Goal: Transaction & Acquisition: Purchase product/service

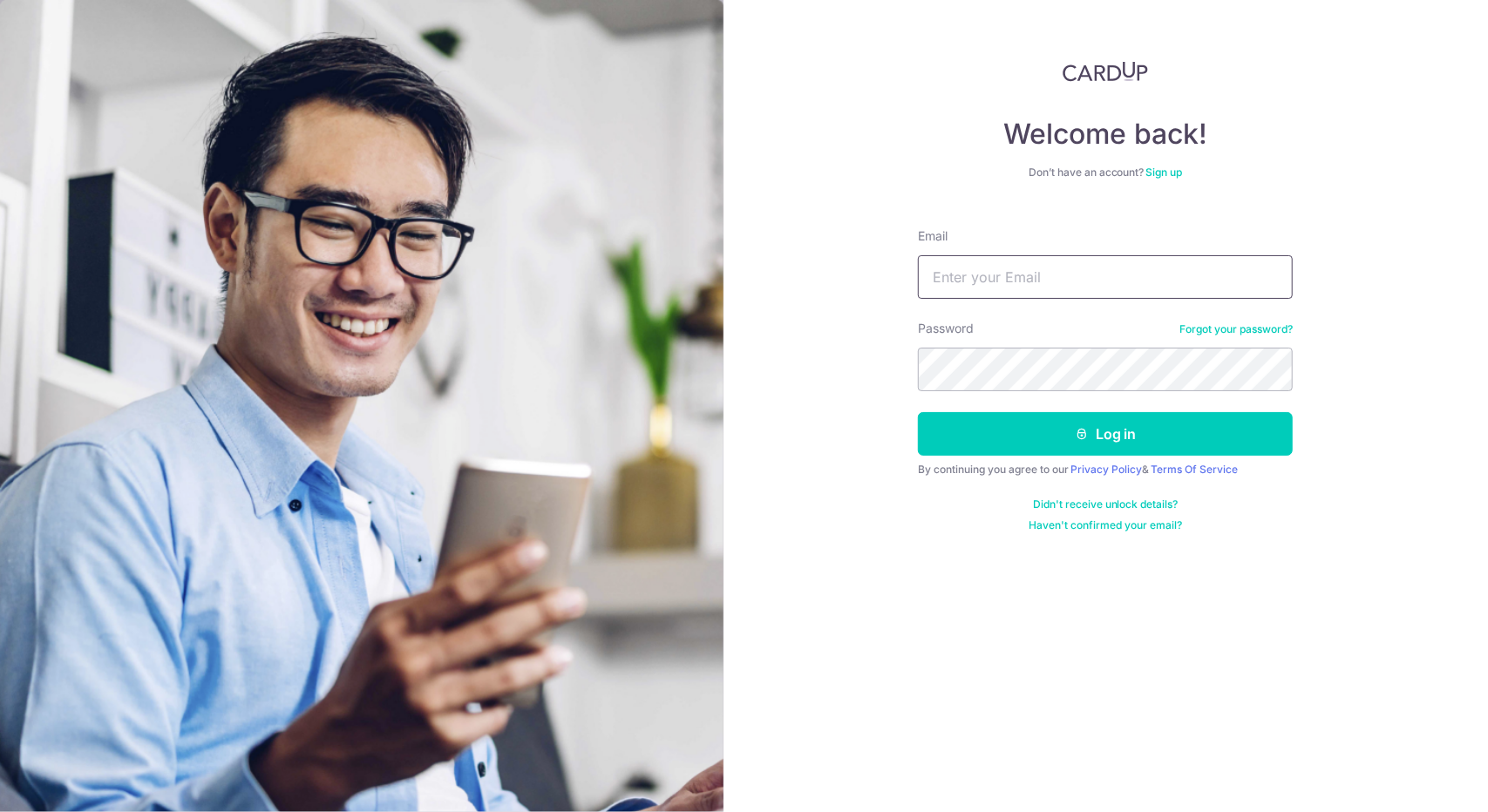
click at [945, 255] on input "Email" at bounding box center [1105, 277] width 375 height 43
type input "[EMAIL_ADDRESS][DOMAIN_NAME]"
click at [918, 412] on button "Log in" at bounding box center [1105, 433] width 375 height 43
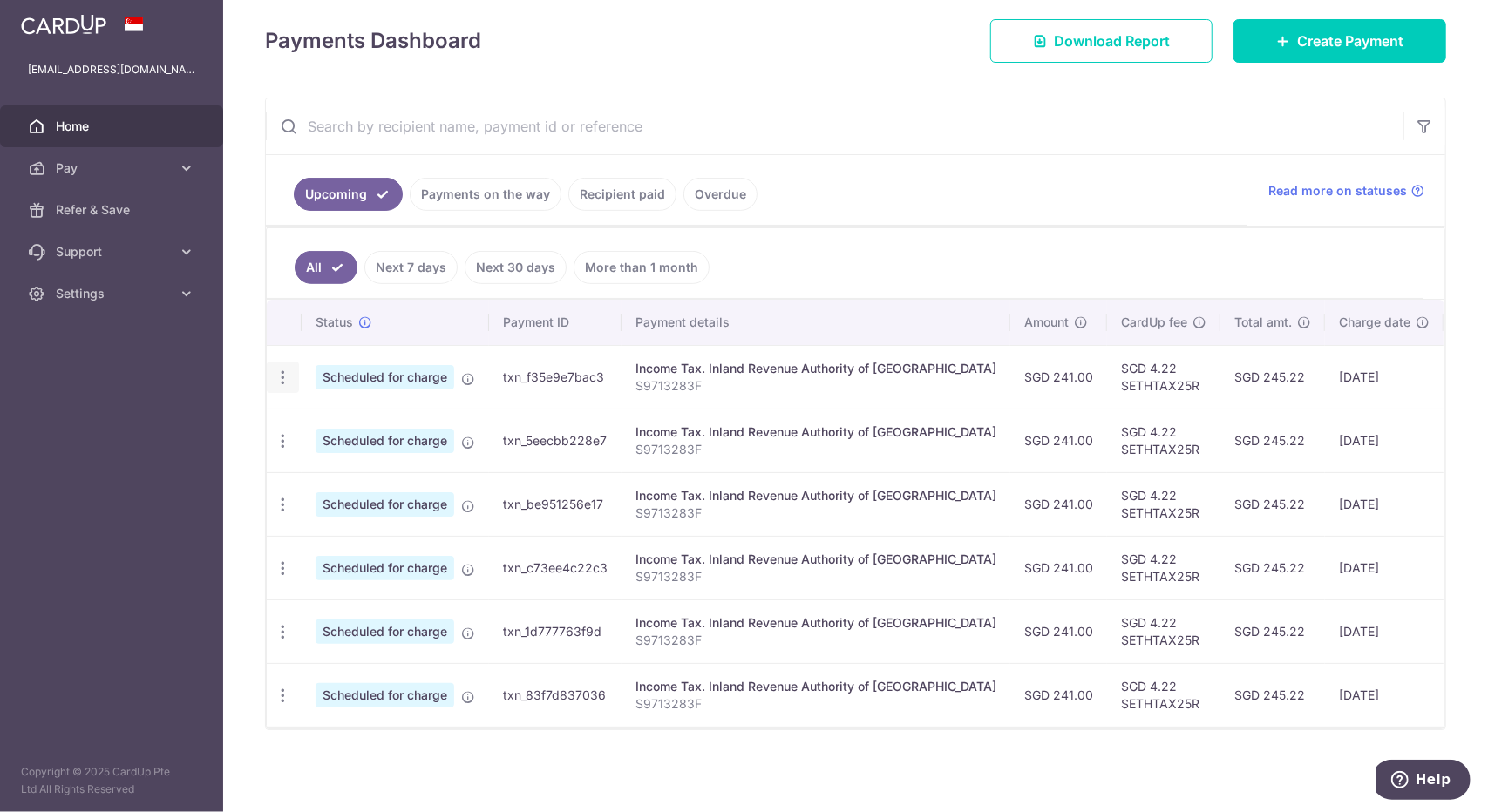
click at [286, 369] on icon "button" at bounding box center [282, 378] width 19 height 19
click at [348, 407] on link "Update payment" at bounding box center [358, 425] width 181 height 42
radio input "true"
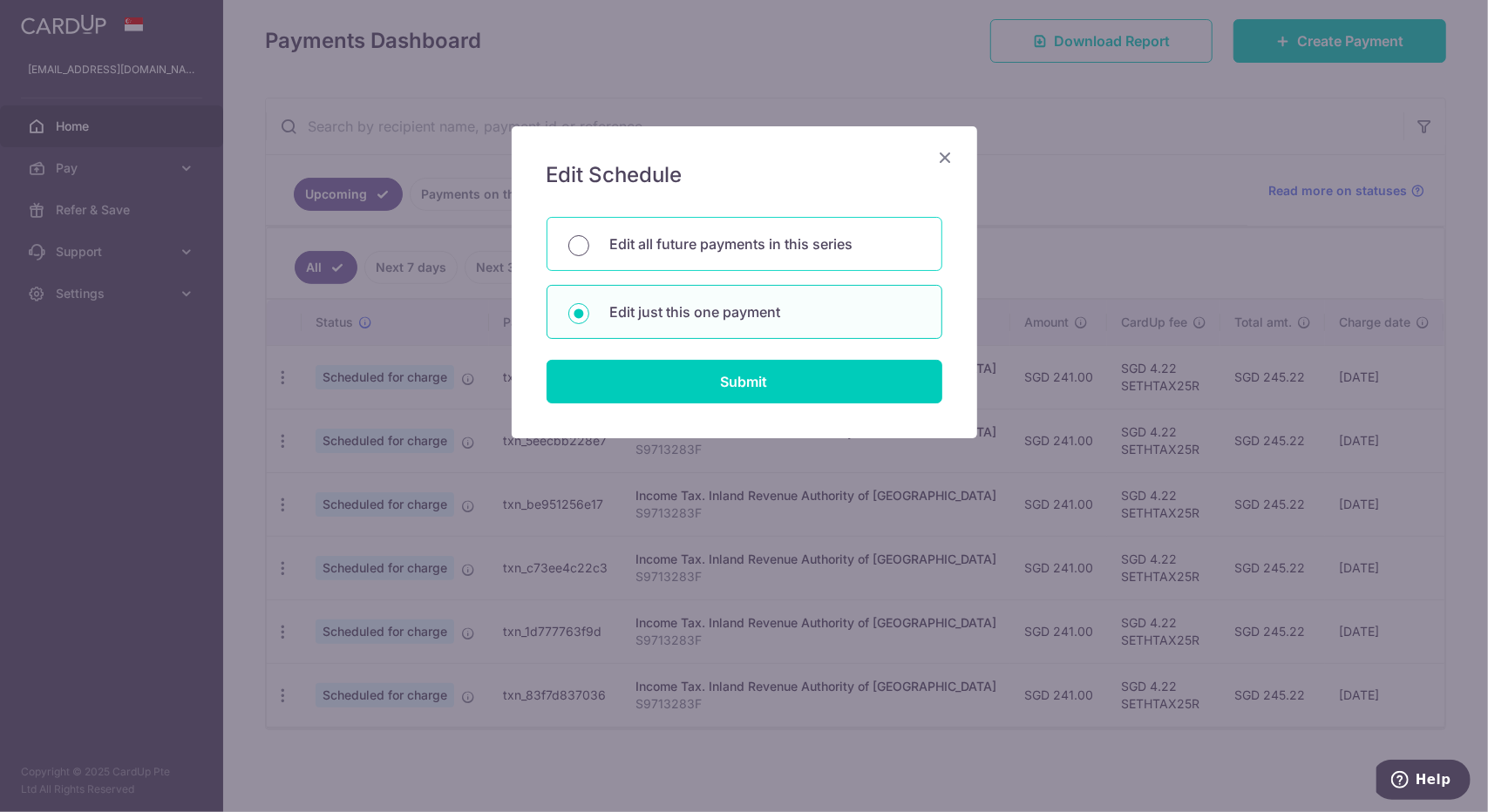
click at [571, 254] on input "Edit all future payments in this series" at bounding box center [579, 245] width 21 height 21
radio input "true"
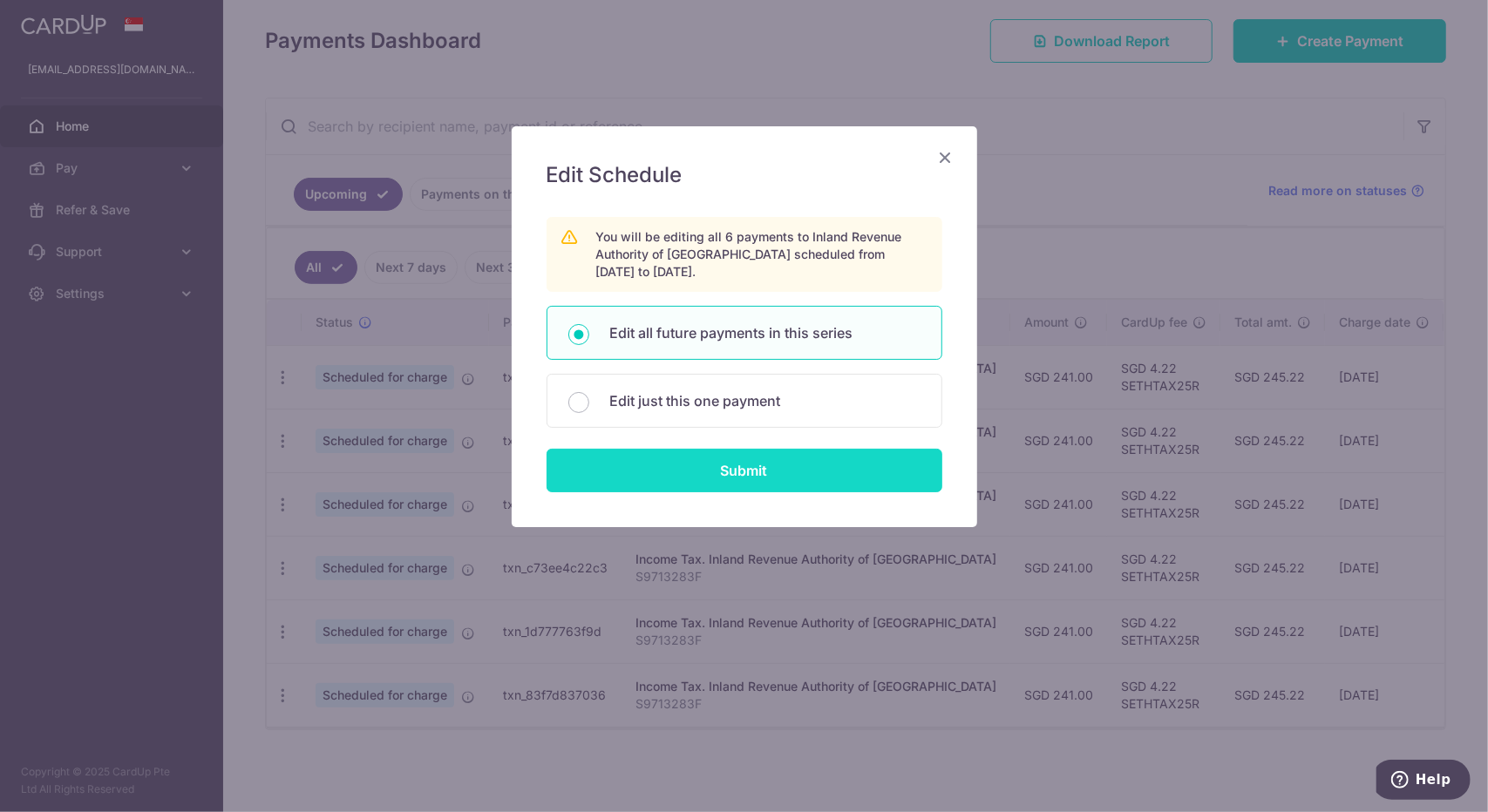
click at [659, 485] on input "Submit" at bounding box center [744, 471] width 396 height 43
radio input "true"
type input "241.00"
type input "S9713283F"
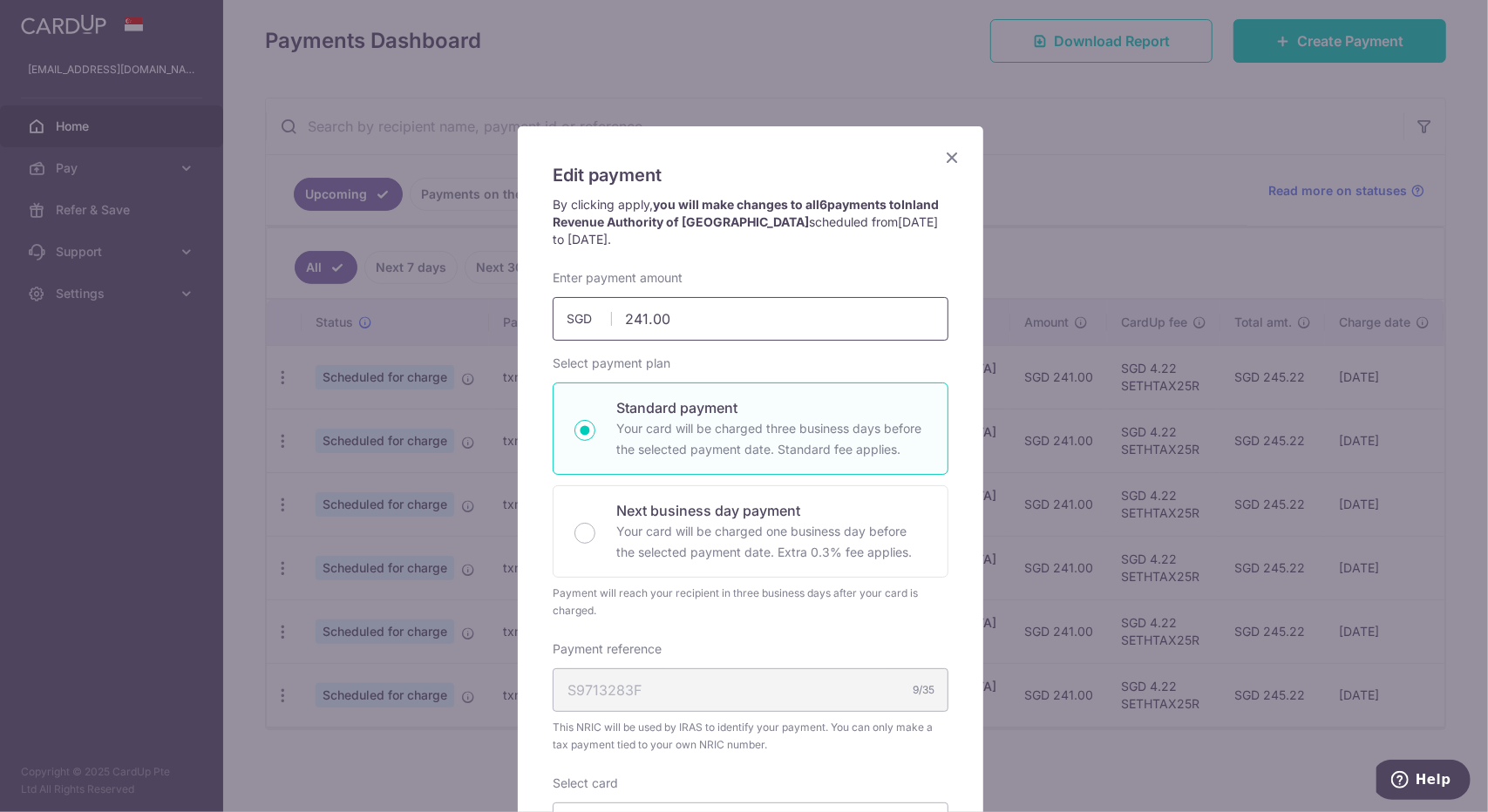
drag, startPoint x: 698, startPoint y: 317, endPoint x: 557, endPoint y: 320, distance: 141.0
click at [557, 320] on input "241.00" at bounding box center [751, 319] width 396 height 43
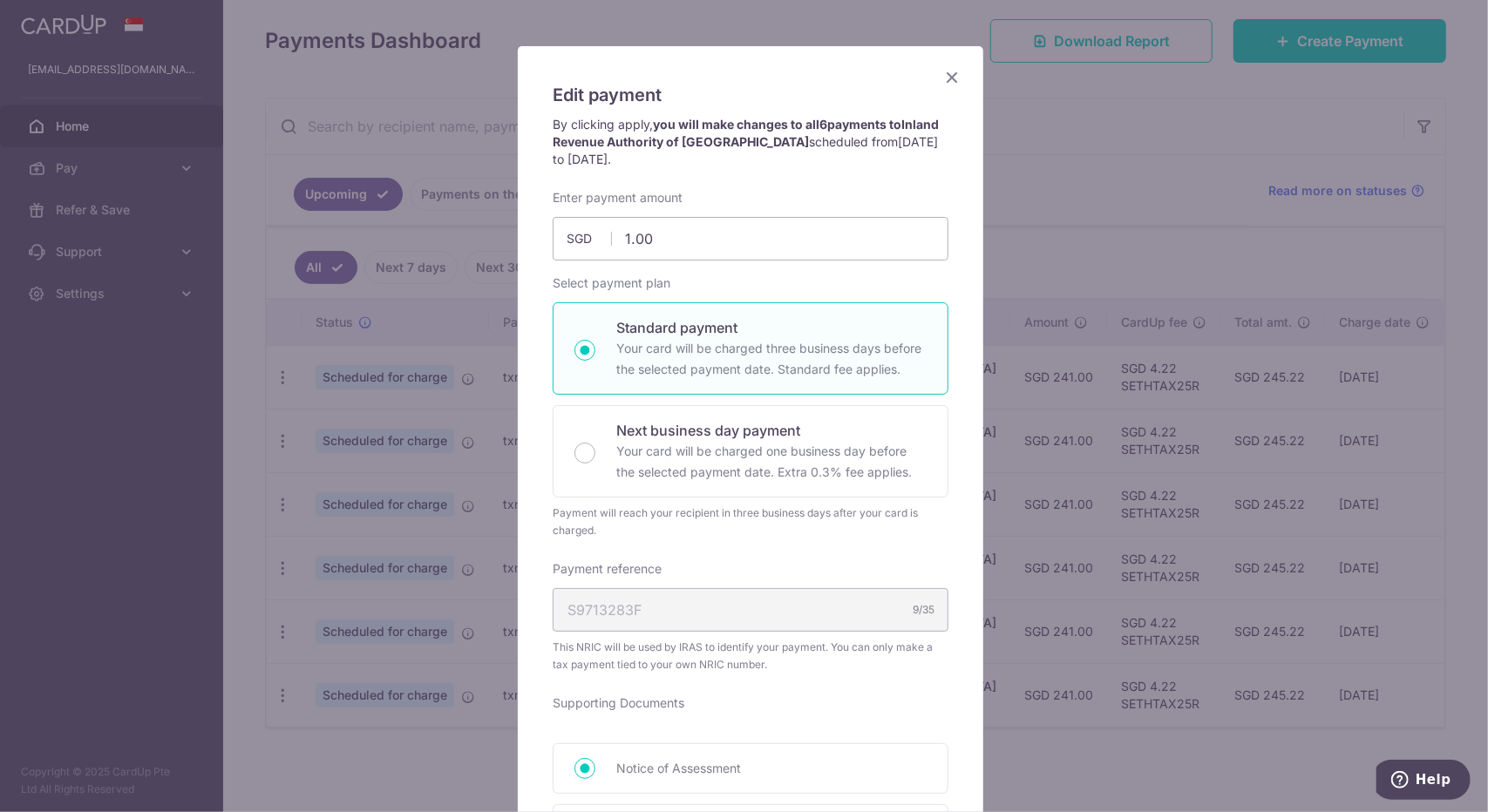
scroll to position [79, 0]
drag, startPoint x: 762, startPoint y: 247, endPoint x: 569, endPoint y: 184, distance: 203.0
click at [569, 184] on form "By clicking apply, you will make changes to all 6 payments to Inland Revenue Au…" at bounding box center [751, 739] width 396 height 1245
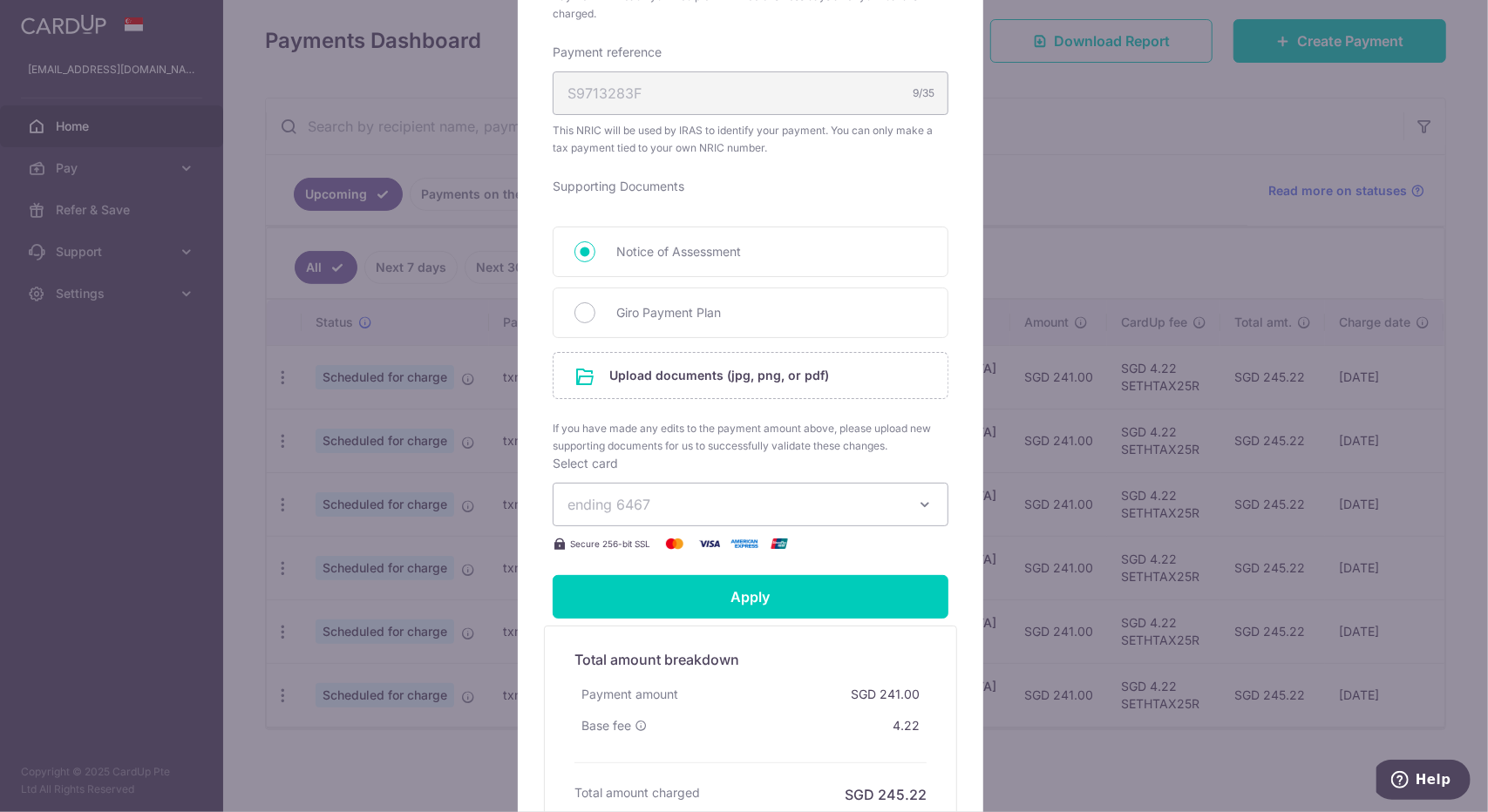
scroll to position [598, 0]
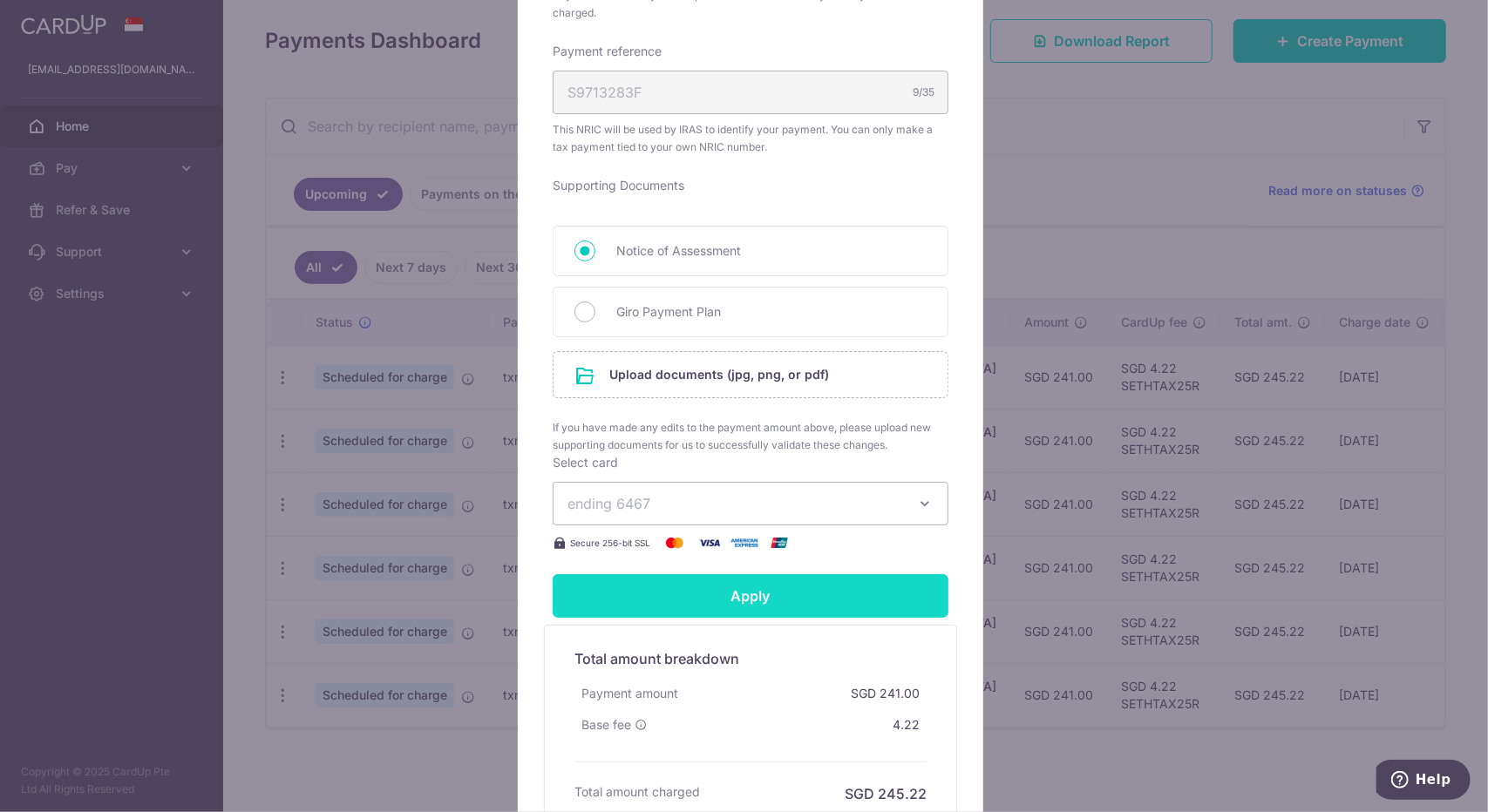
click at [720, 594] on input "Apply" at bounding box center [751, 596] width 396 height 43
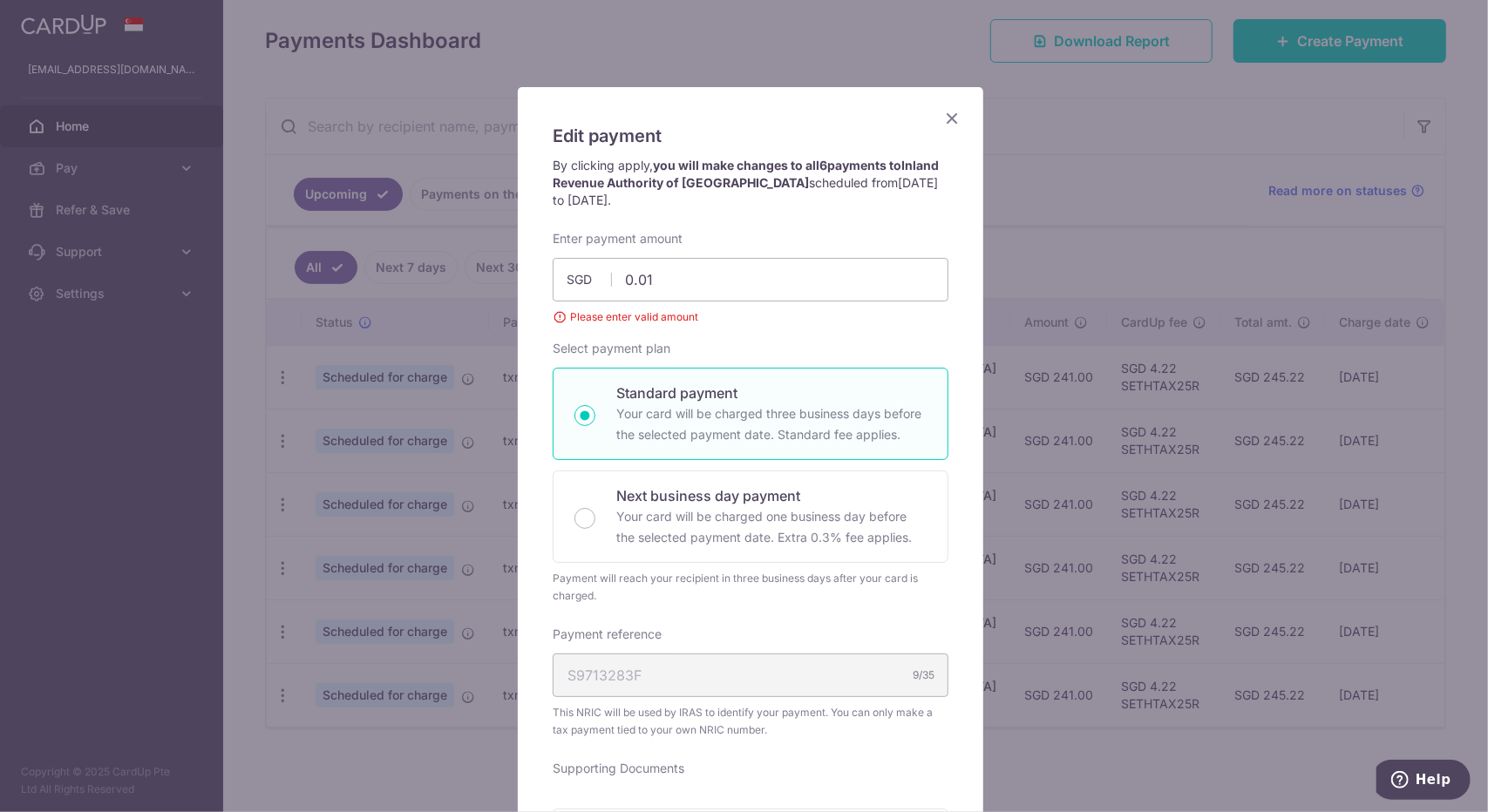
scroll to position [0, 0]
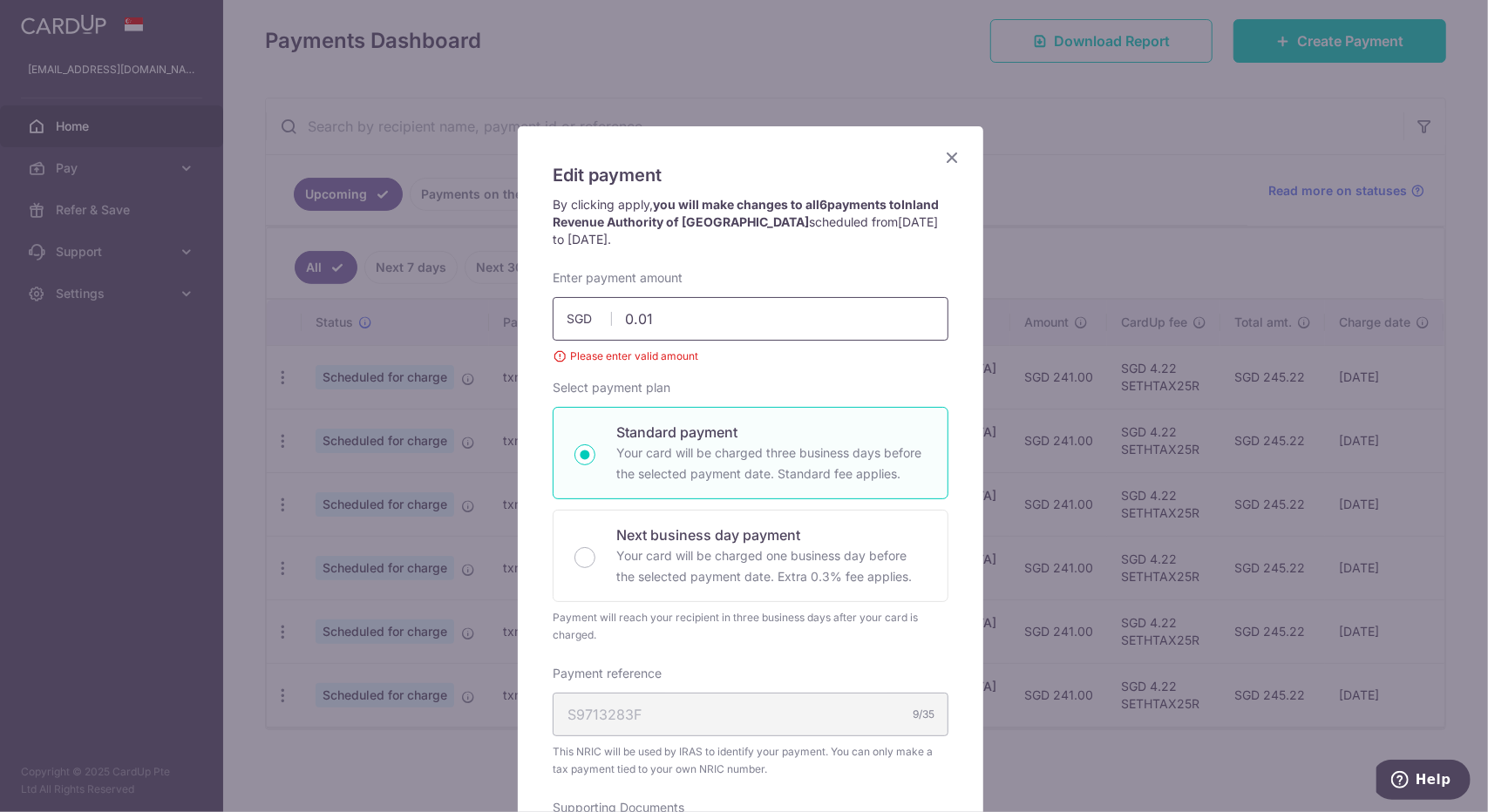
click at [665, 302] on input "0.01" at bounding box center [751, 319] width 396 height 43
type input "0"
type input "1.00"
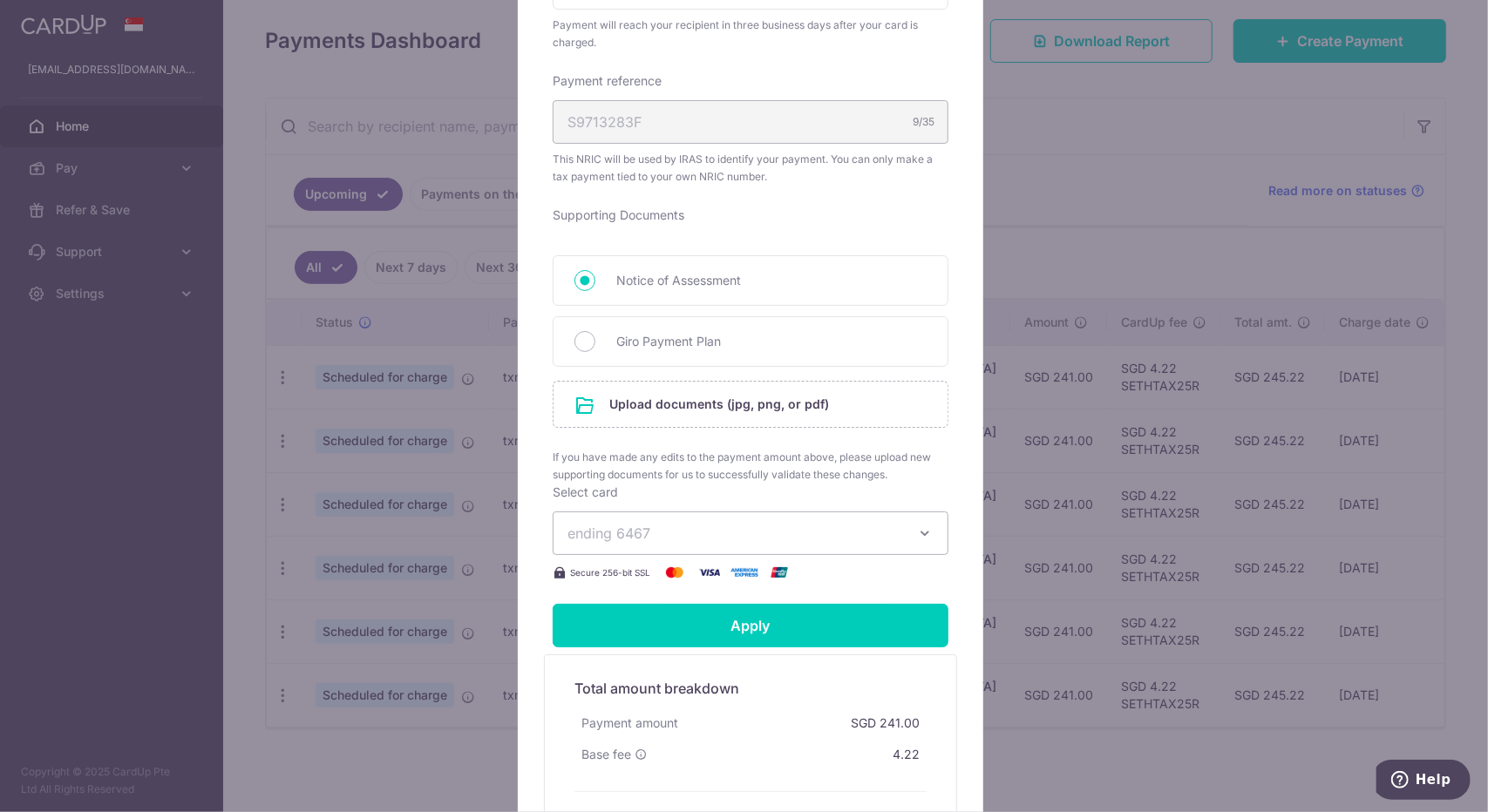
scroll to position [681, 0]
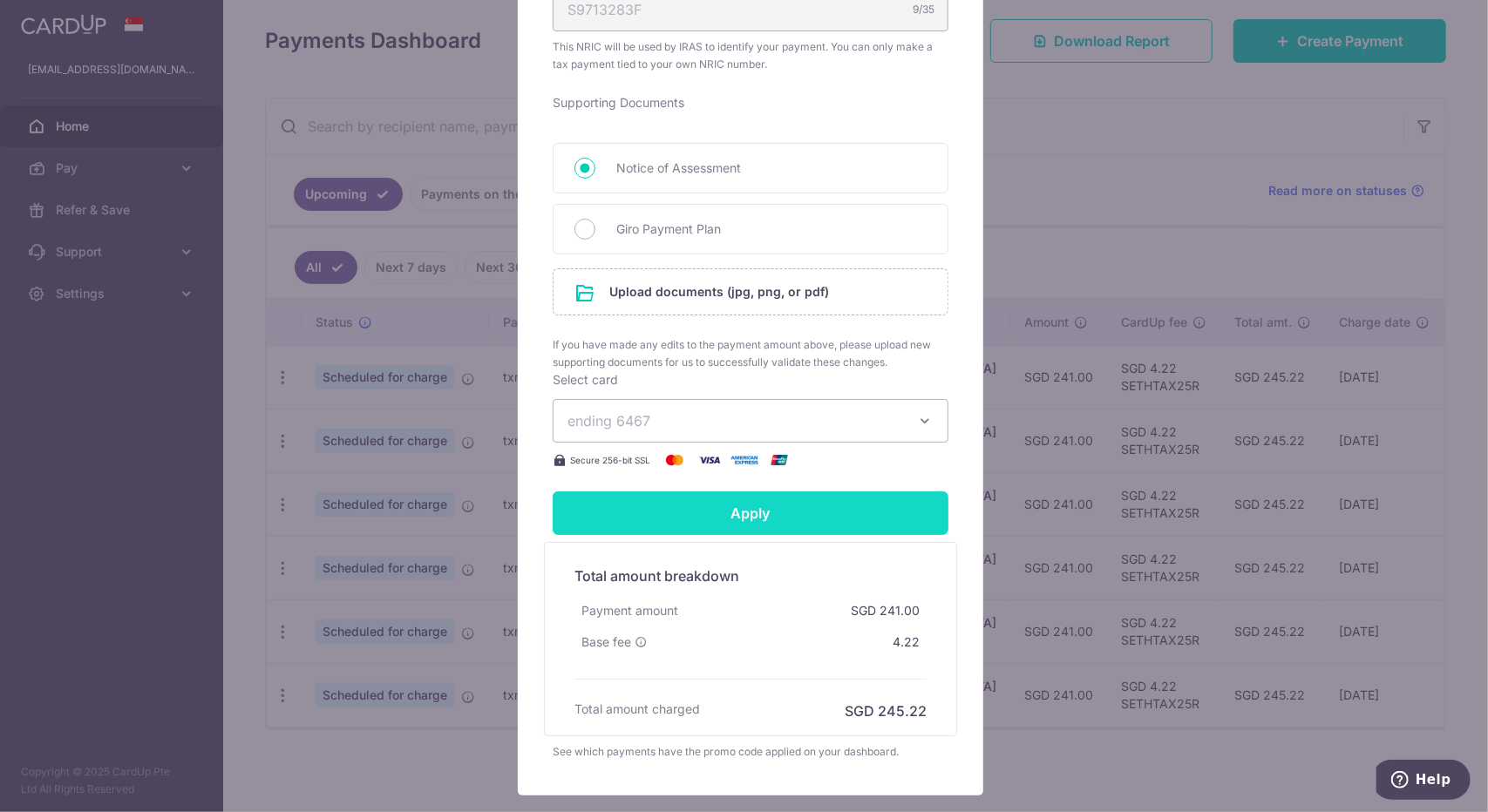
click at [681, 506] on input "Apply" at bounding box center [751, 513] width 396 height 43
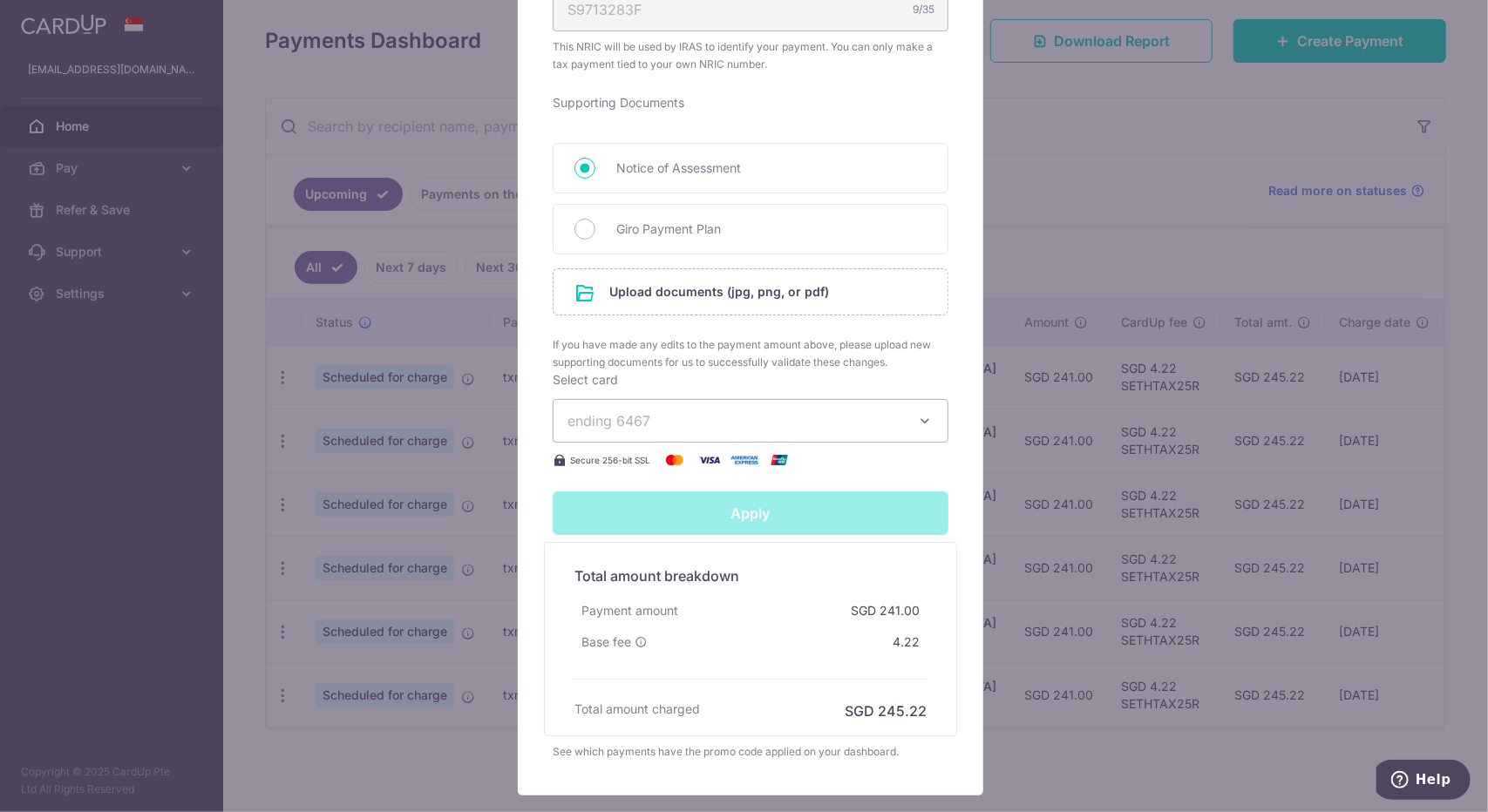
type input "Successfully Applied"
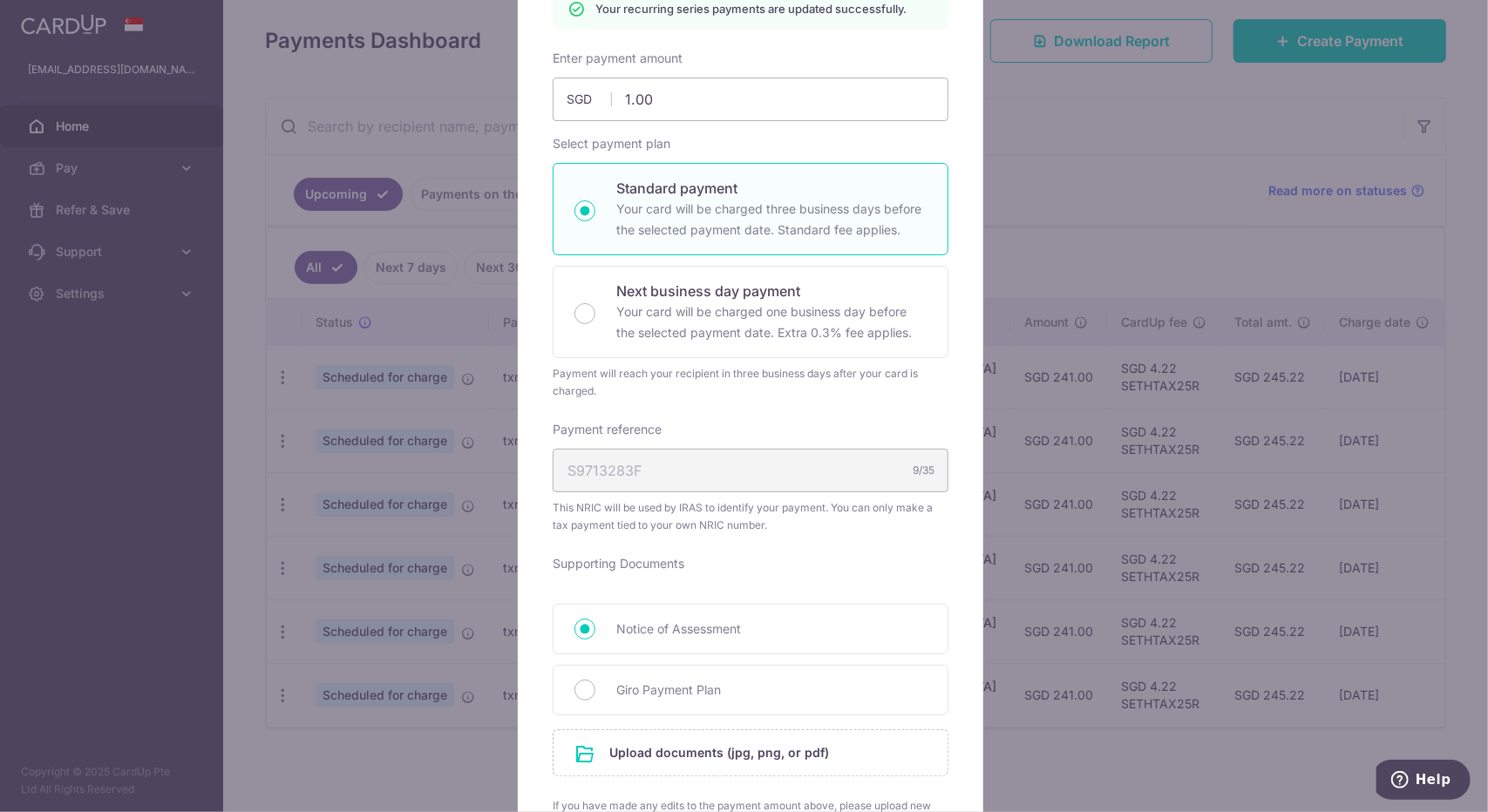
scroll to position [0, 0]
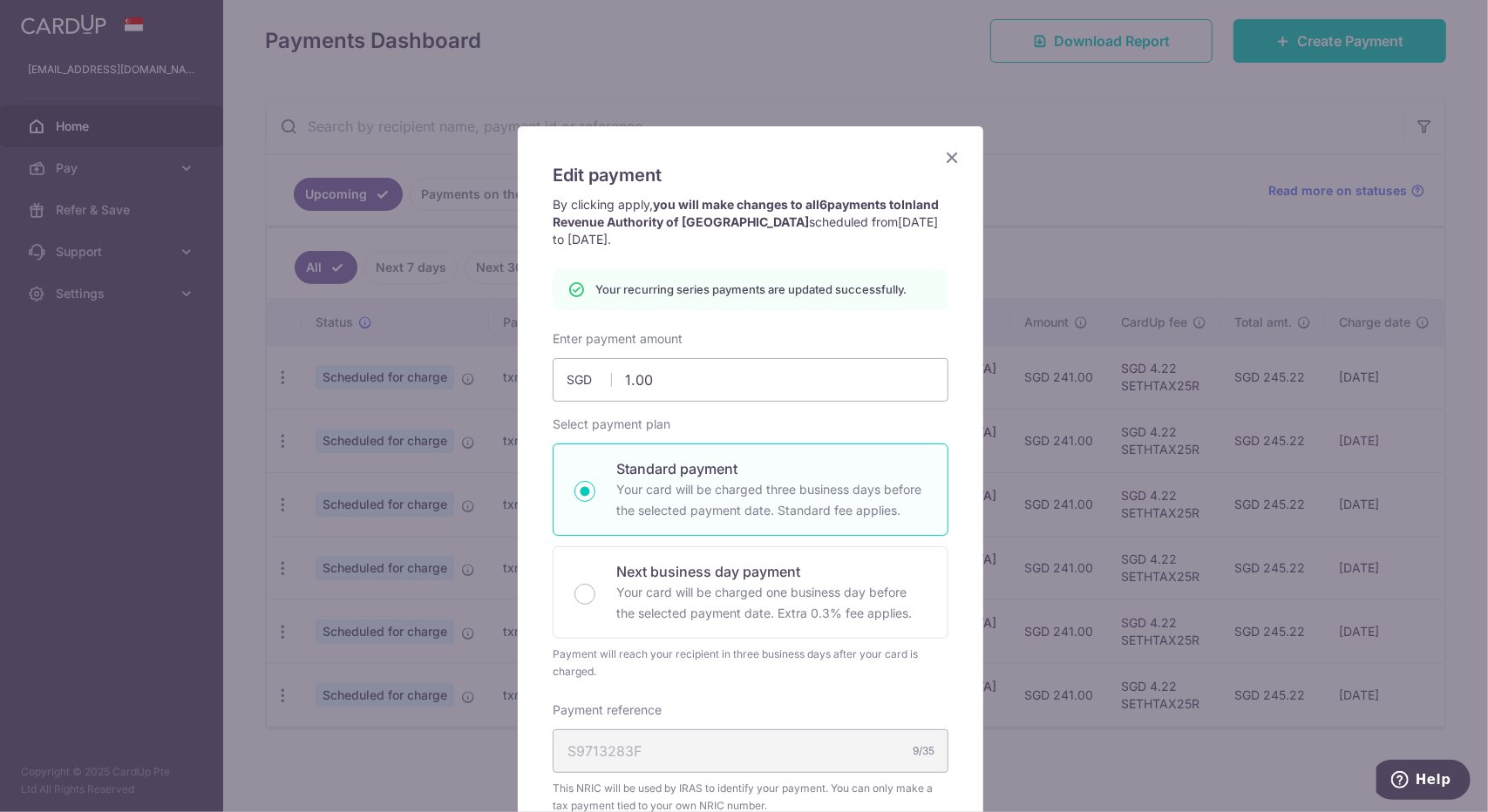
click at [945, 161] on icon "Close" at bounding box center [951, 157] width 21 height 22
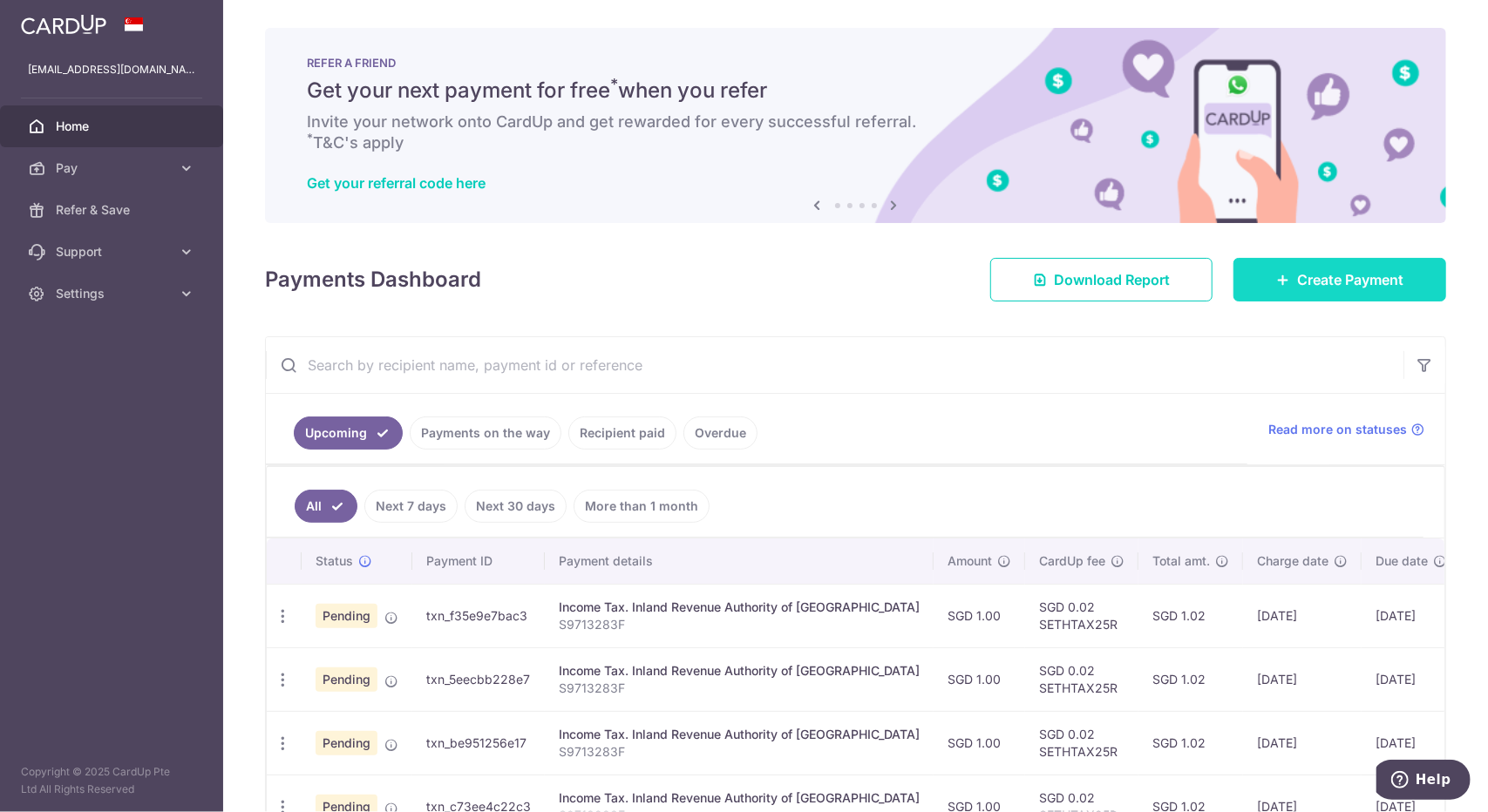
click at [1280, 283] on icon at bounding box center [1283, 279] width 14 height 14
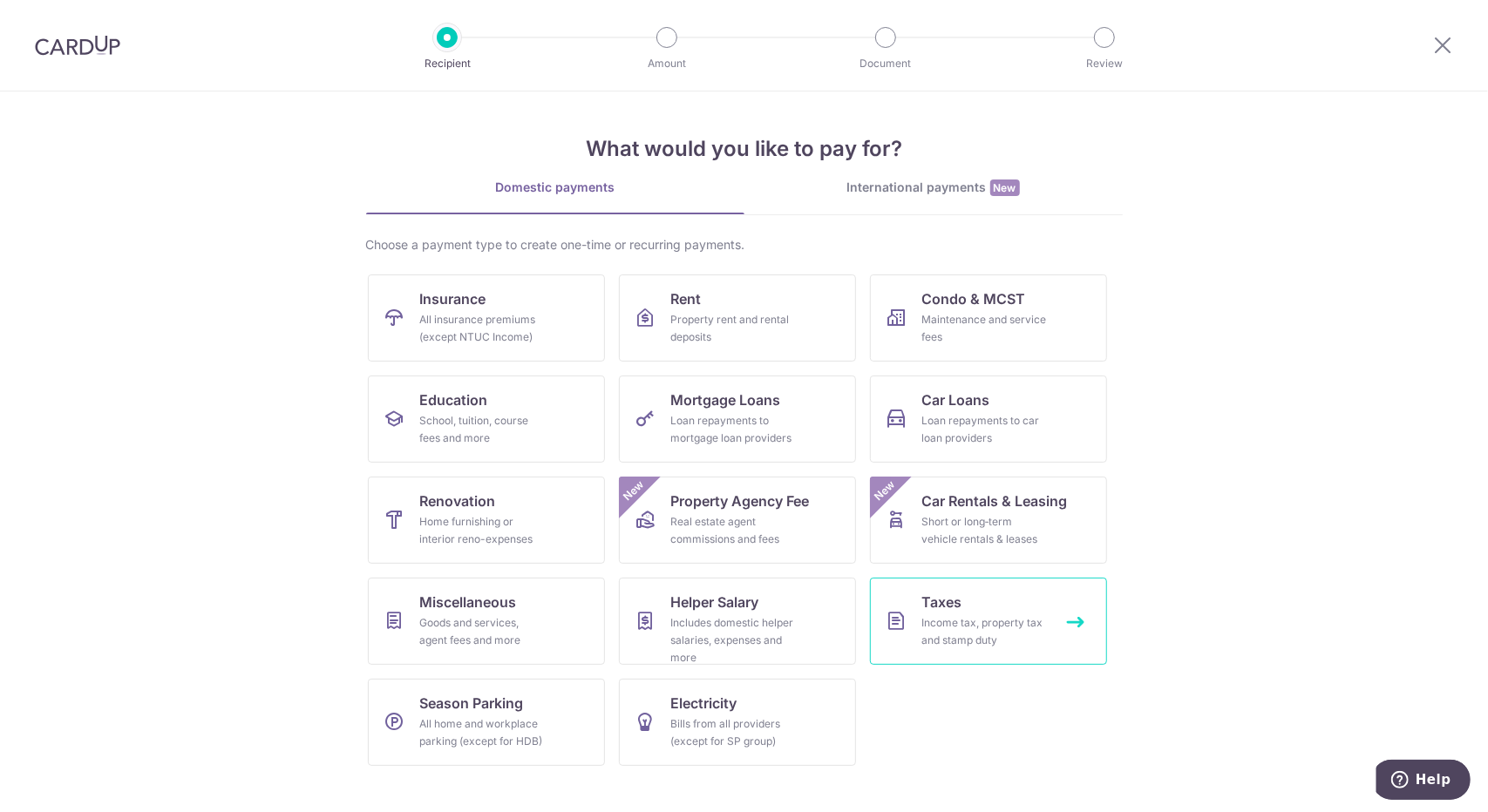
click at [956, 627] on div "Income tax, property tax and stamp duty" at bounding box center [985, 633] width 126 height 35
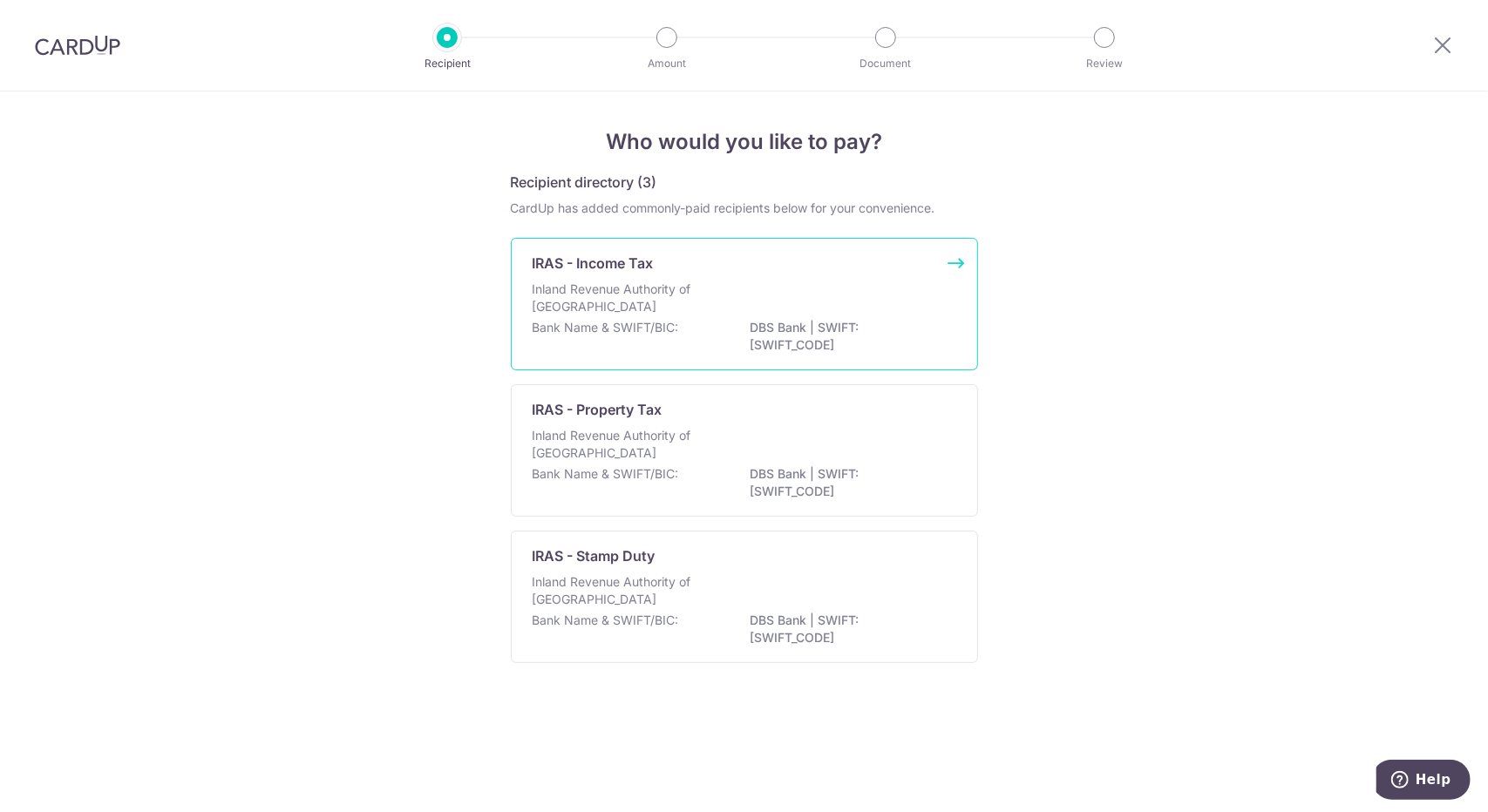
click at [824, 312] on div "Inland Revenue Authority of Singapore" at bounding box center [744, 299] width 424 height 38
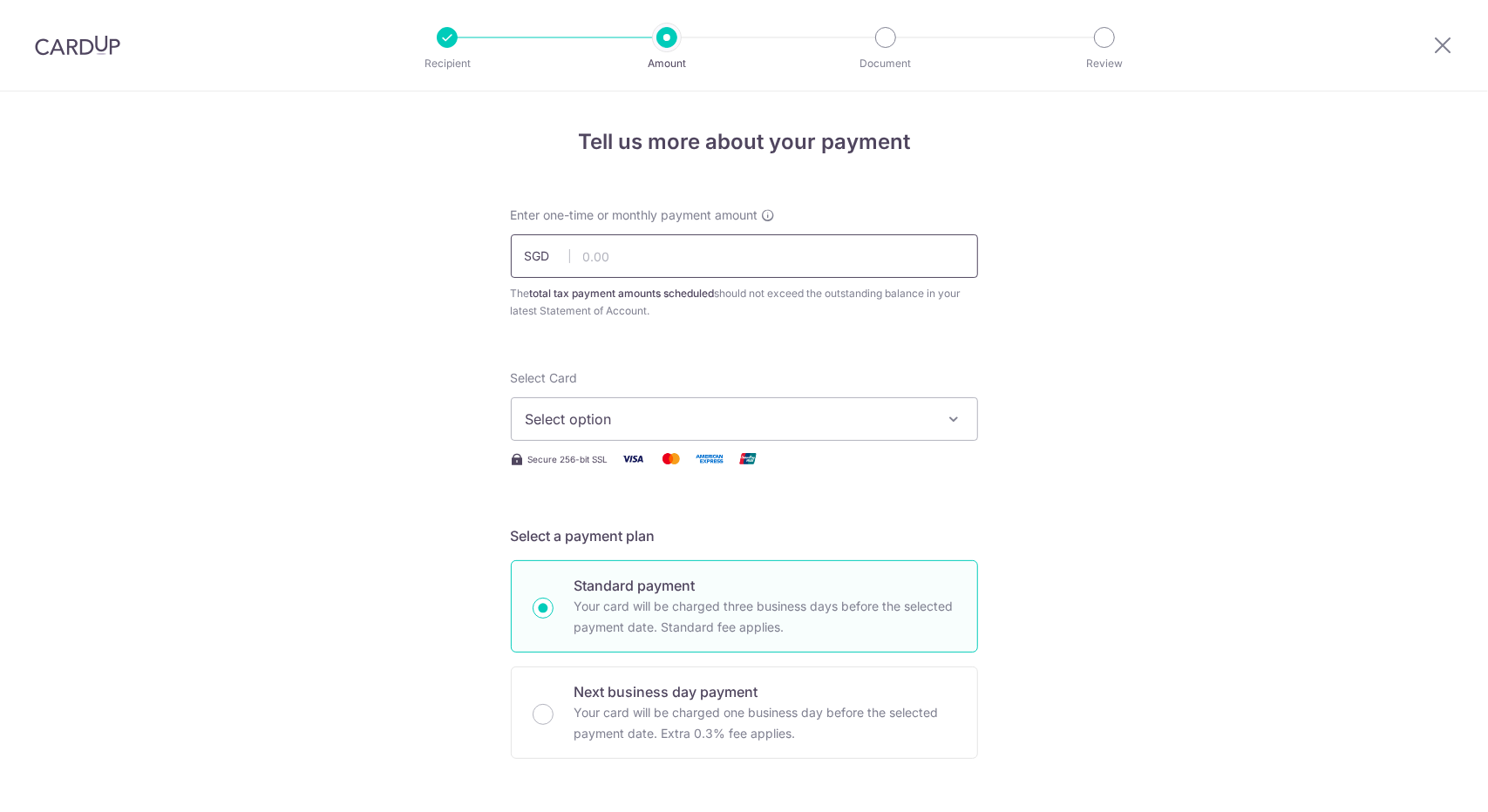
click at [729, 241] on input "text" at bounding box center [744, 256] width 467 height 43
type input "1,000.00"
click at [670, 402] on button "Select option" at bounding box center [744, 419] width 467 height 43
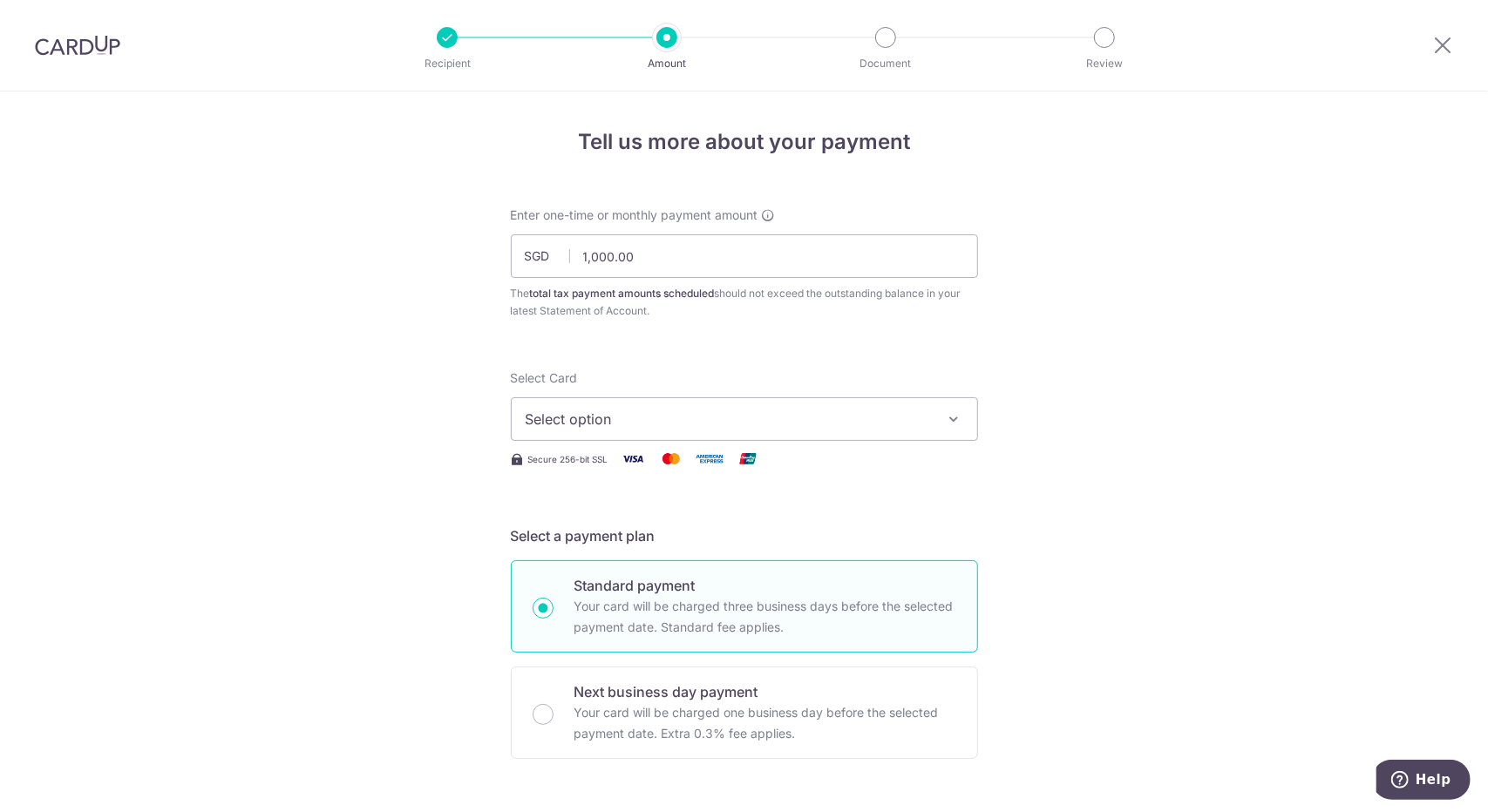
scroll to position [4, 0]
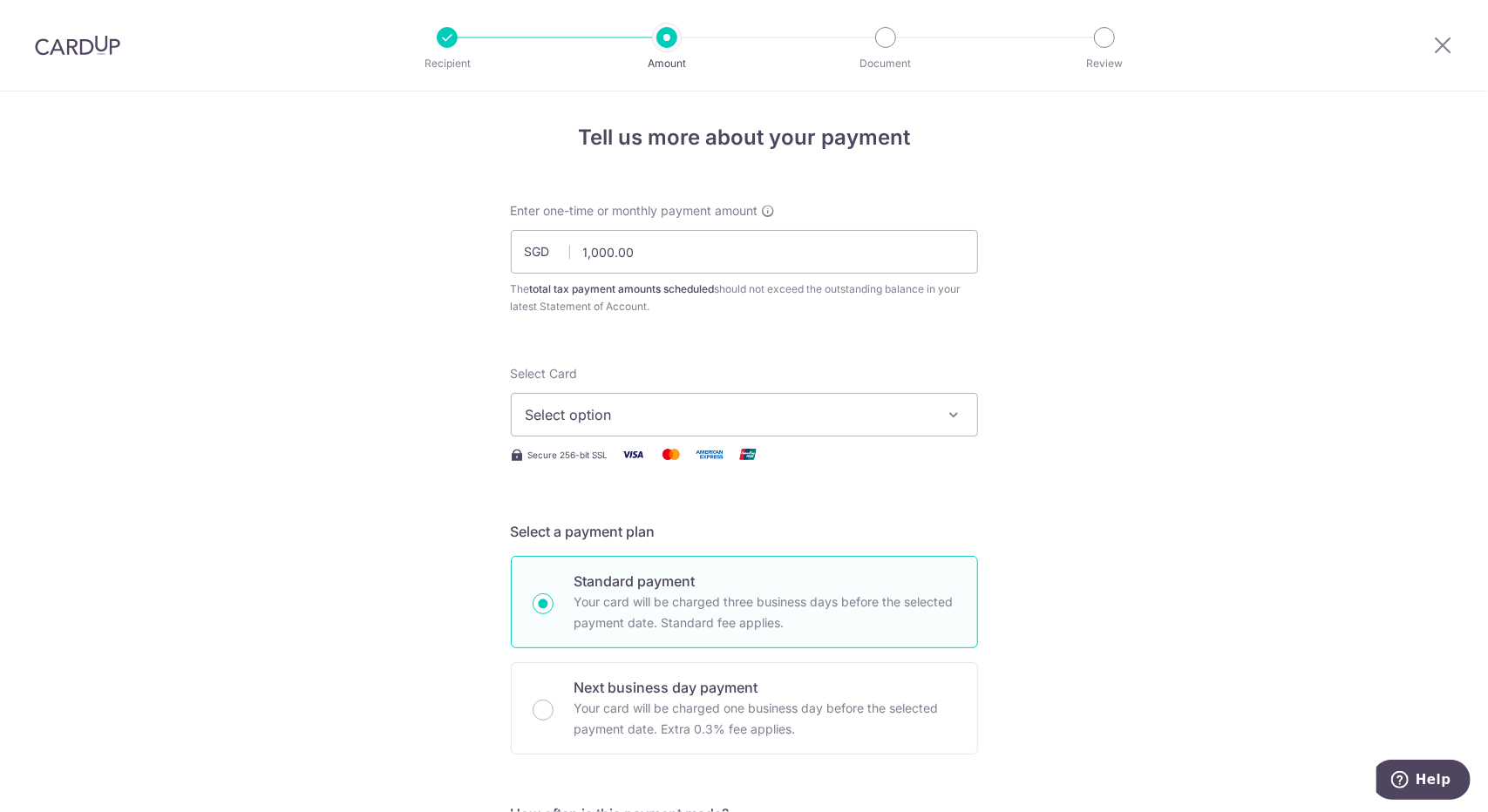
click at [774, 395] on button "Select option" at bounding box center [744, 415] width 467 height 43
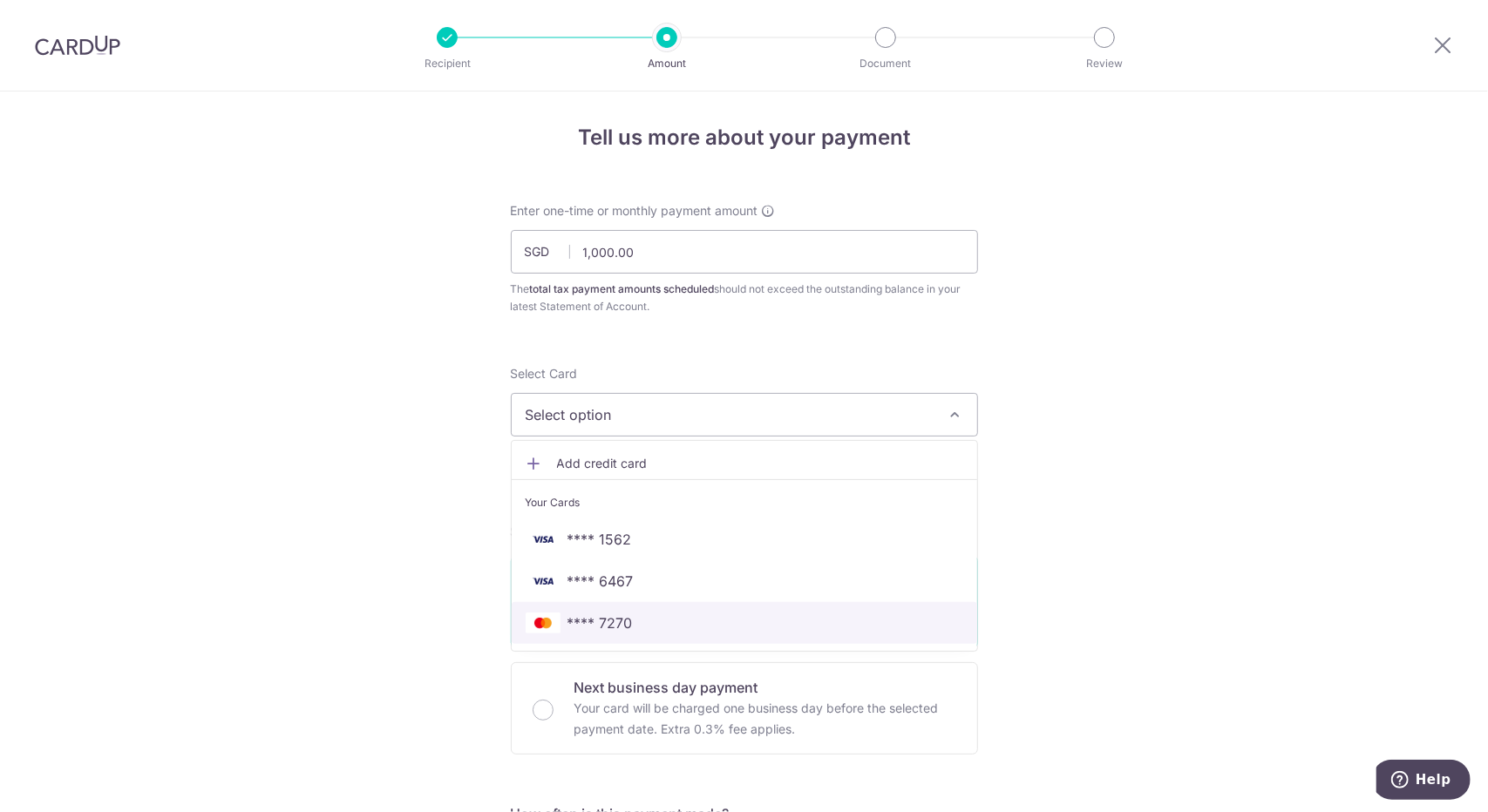
click at [651, 614] on span "**** 7270" at bounding box center [744, 623] width 437 height 21
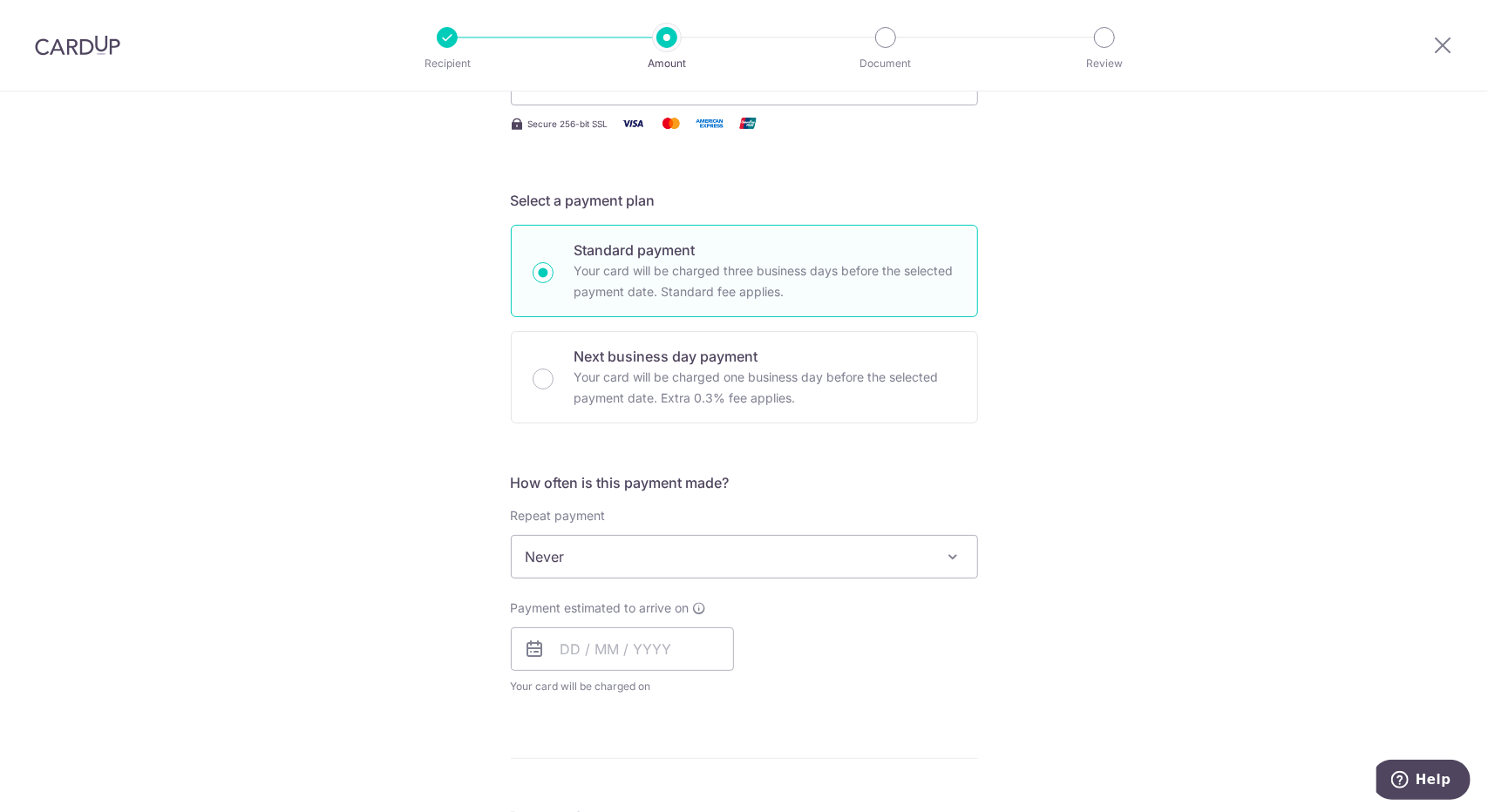
scroll to position [393, 0]
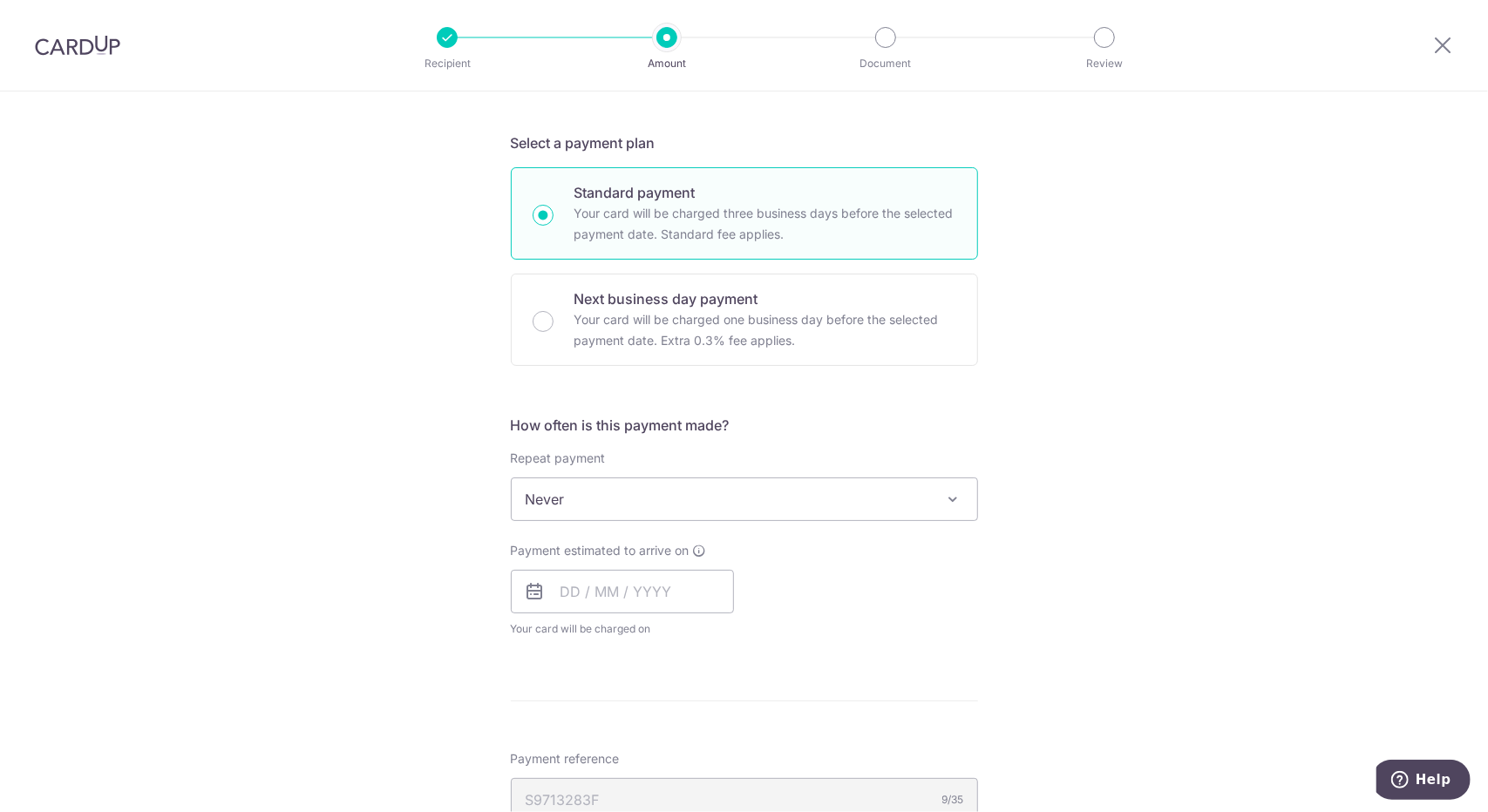
click at [609, 502] on span "Never" at bounding box center [744, 499] width 466 height 42
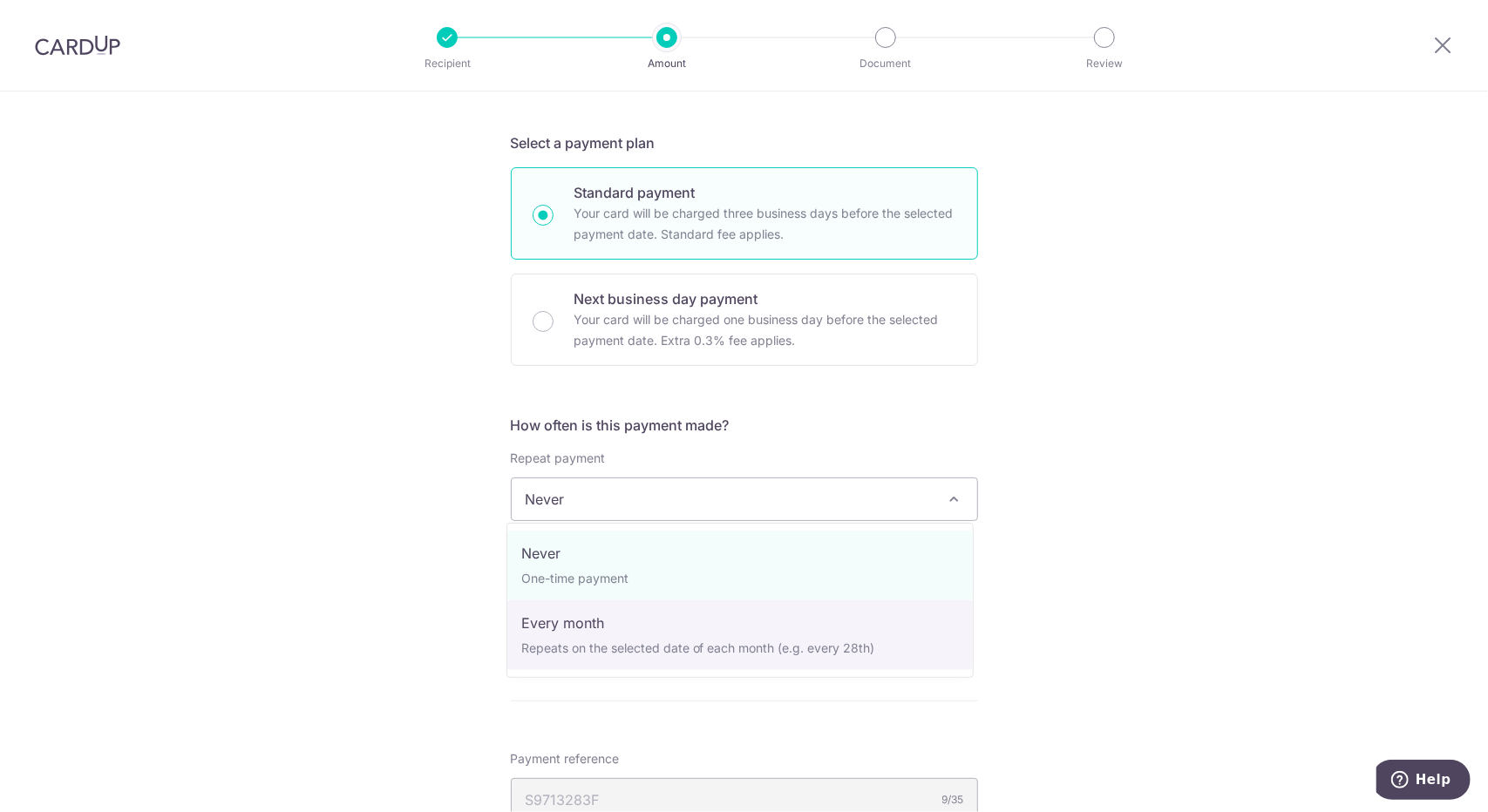
select select "3"
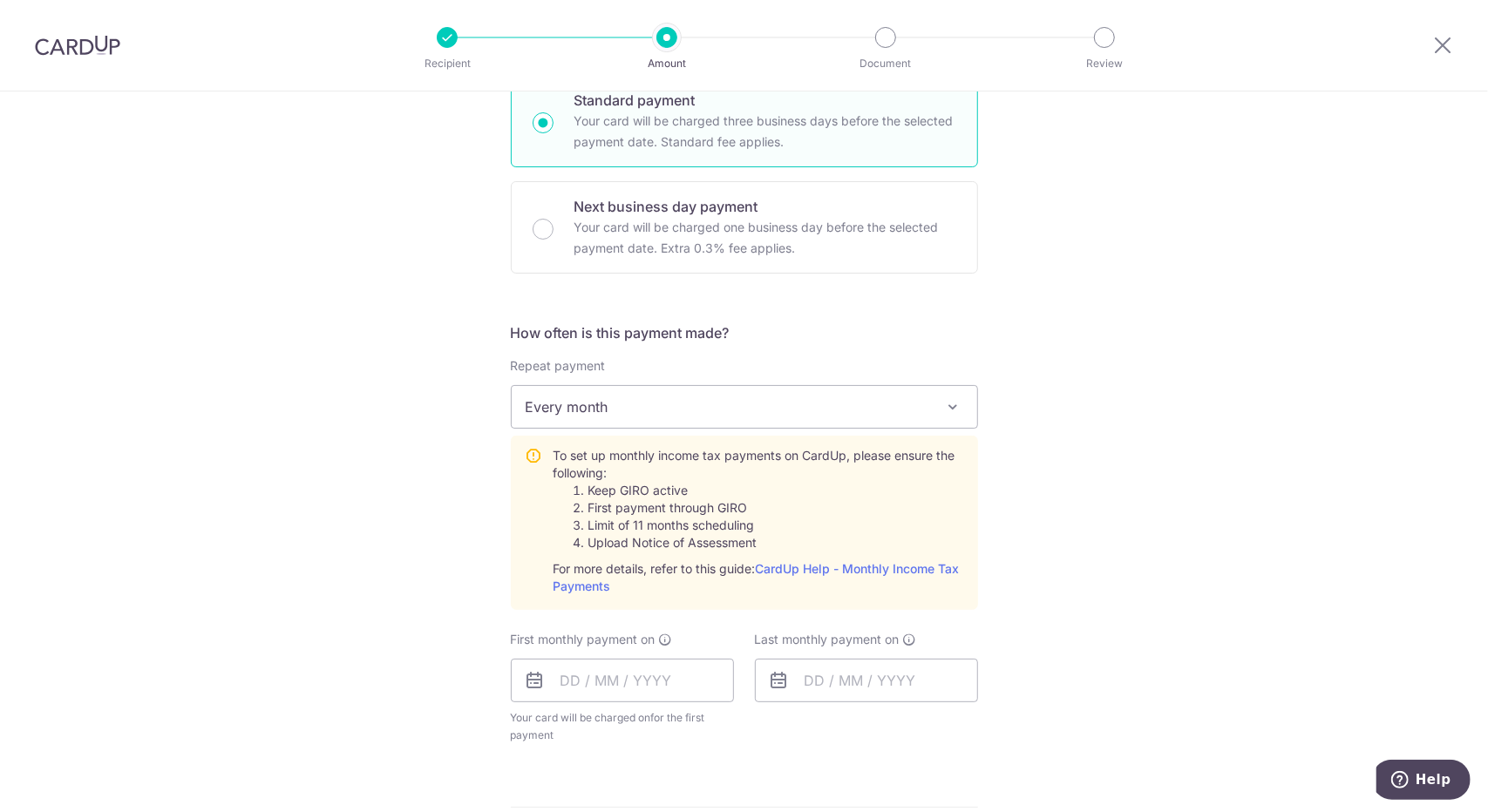
scroll to position [584, 0]
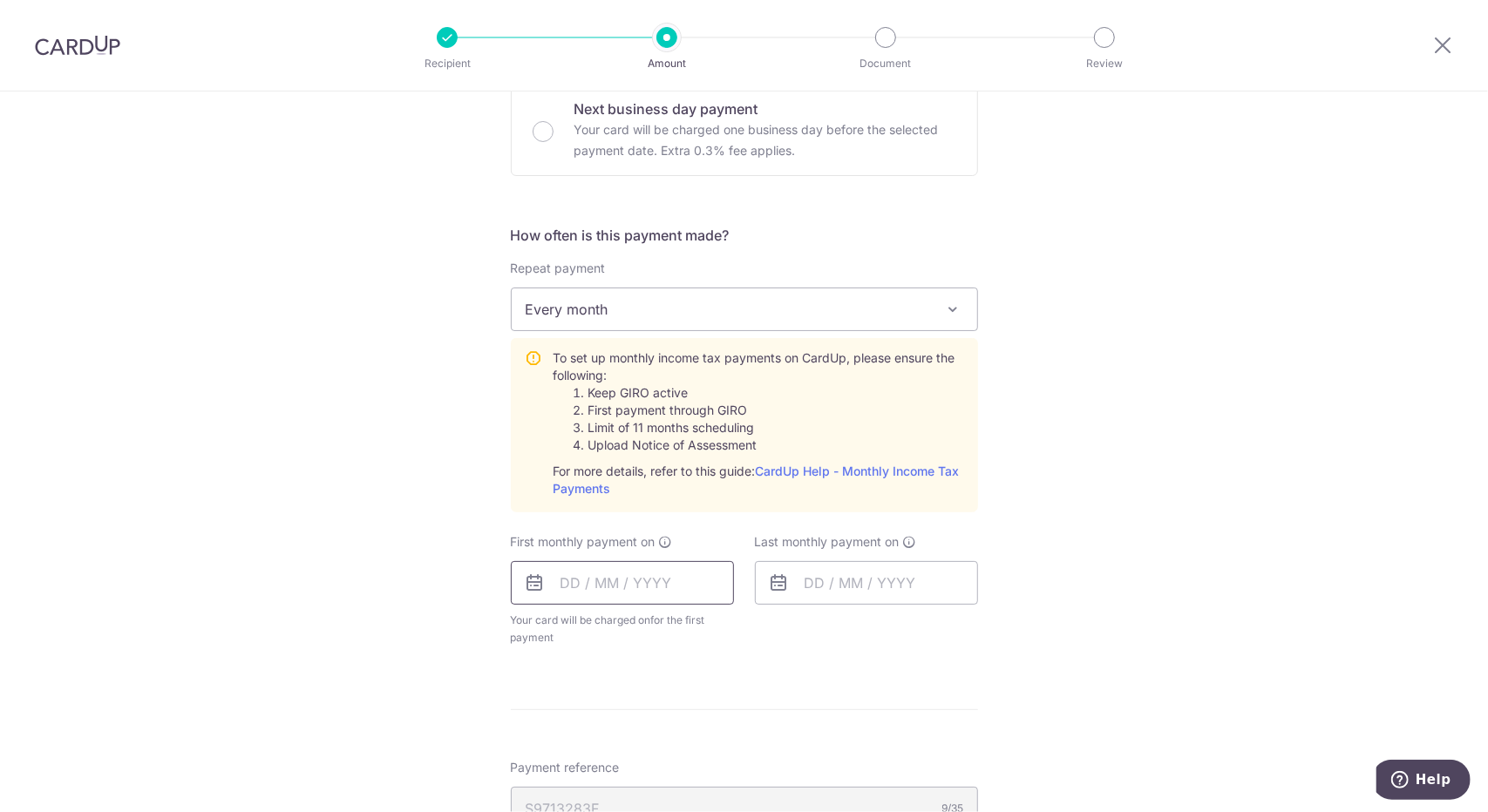
click at [570, 593] on input "text" at bounding box center [623, 583] width 224 height 43
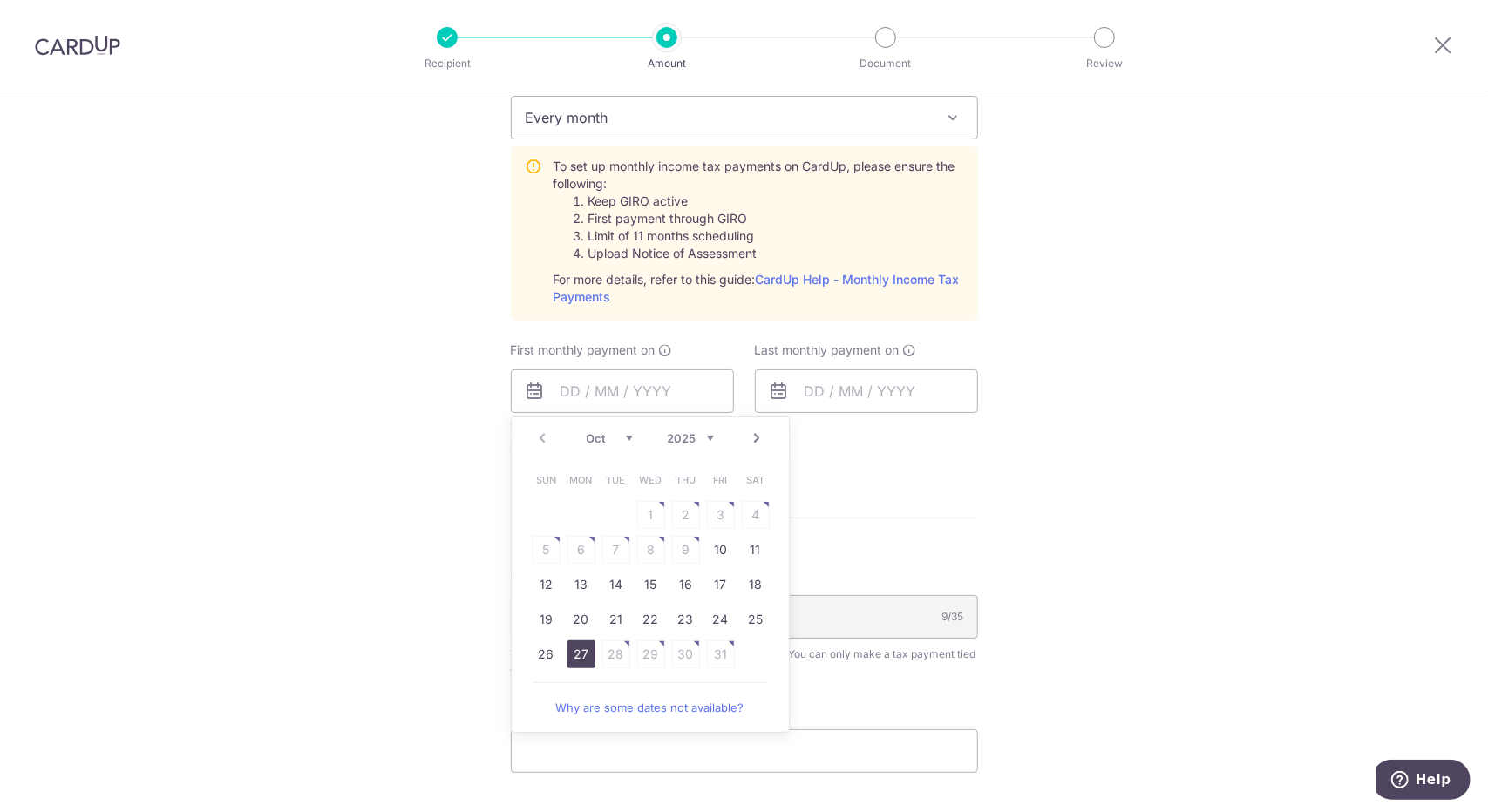
click at [578, 655] on link "27" at bounding box center [582, 654] width 27 height 27
type input "27/10/2025"
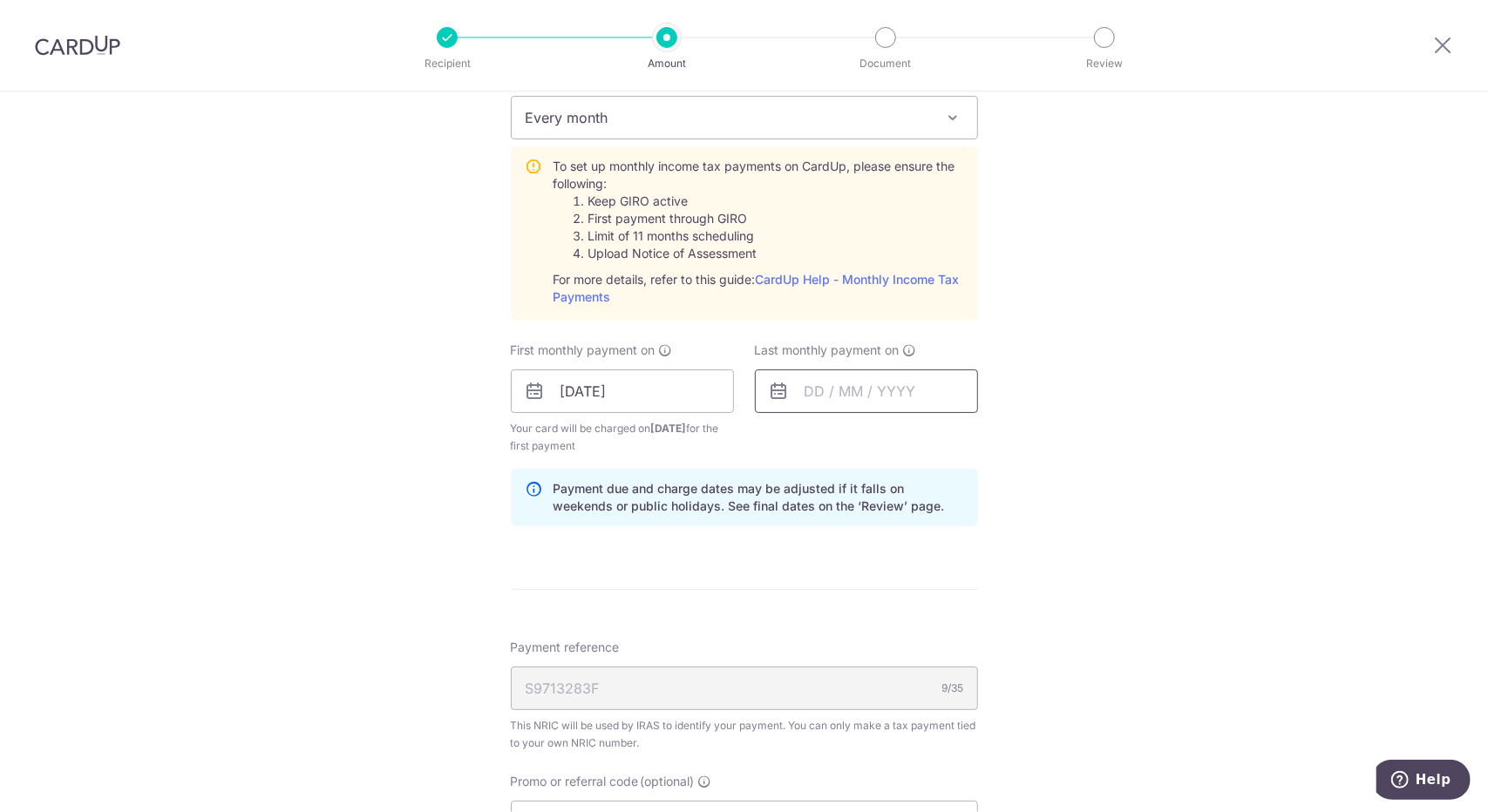
click at [825, 387] on input "text" at bounding box center [867, 391] width 224 height 43
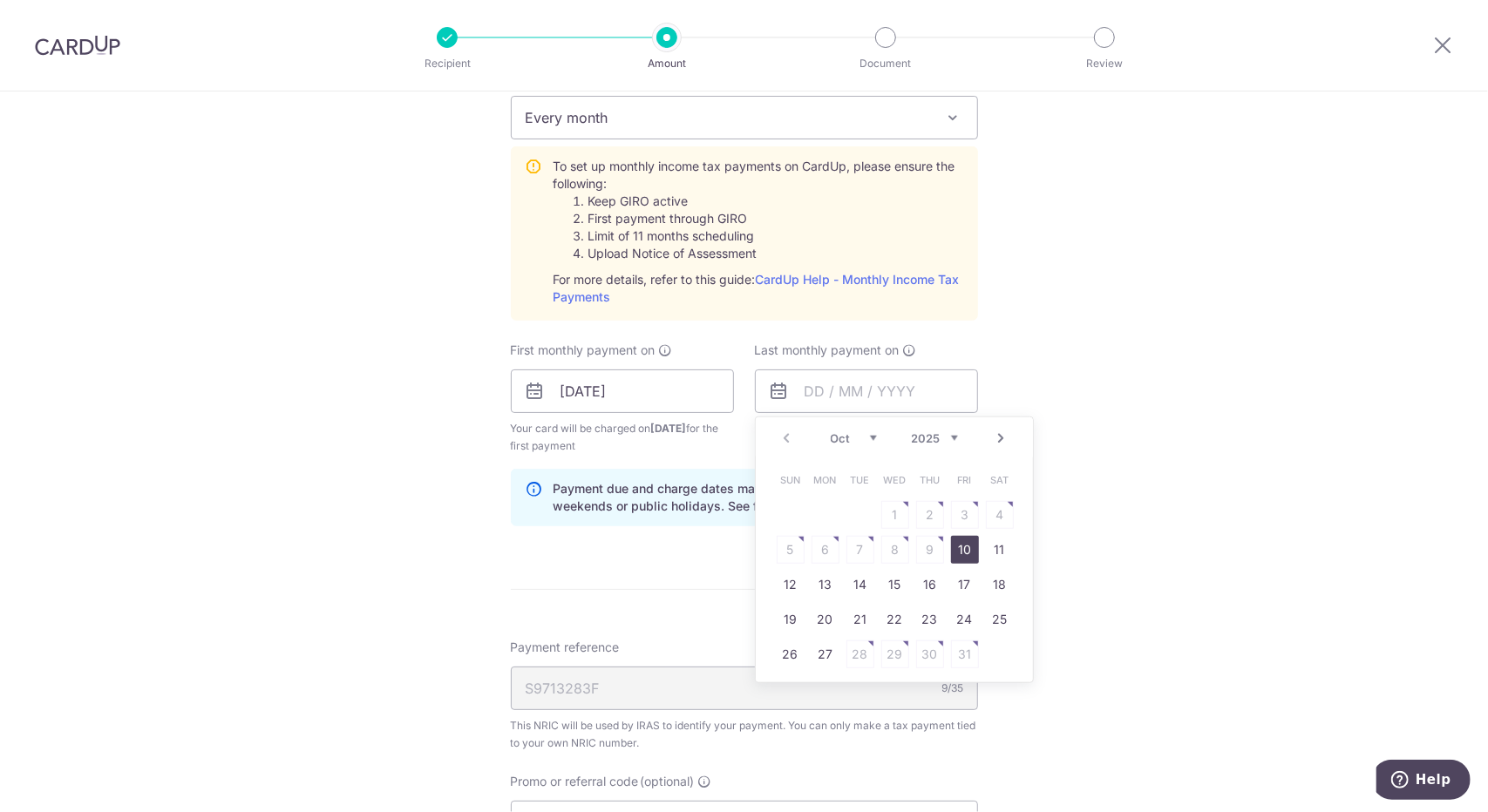
click at [947, 440] on select "2025 2026" at bounding box center [935, 438] width 46 height 14
click at [839, 431] on select "Jan Feb Mar Apr May Jun Jul Aug Sep Oct Nov" at bounding box center [853, 438] width 46 height 14
click at [888, 617] on link "25" at bounding box center [896, 620] width 27 height 27
type input "25/03/2026"
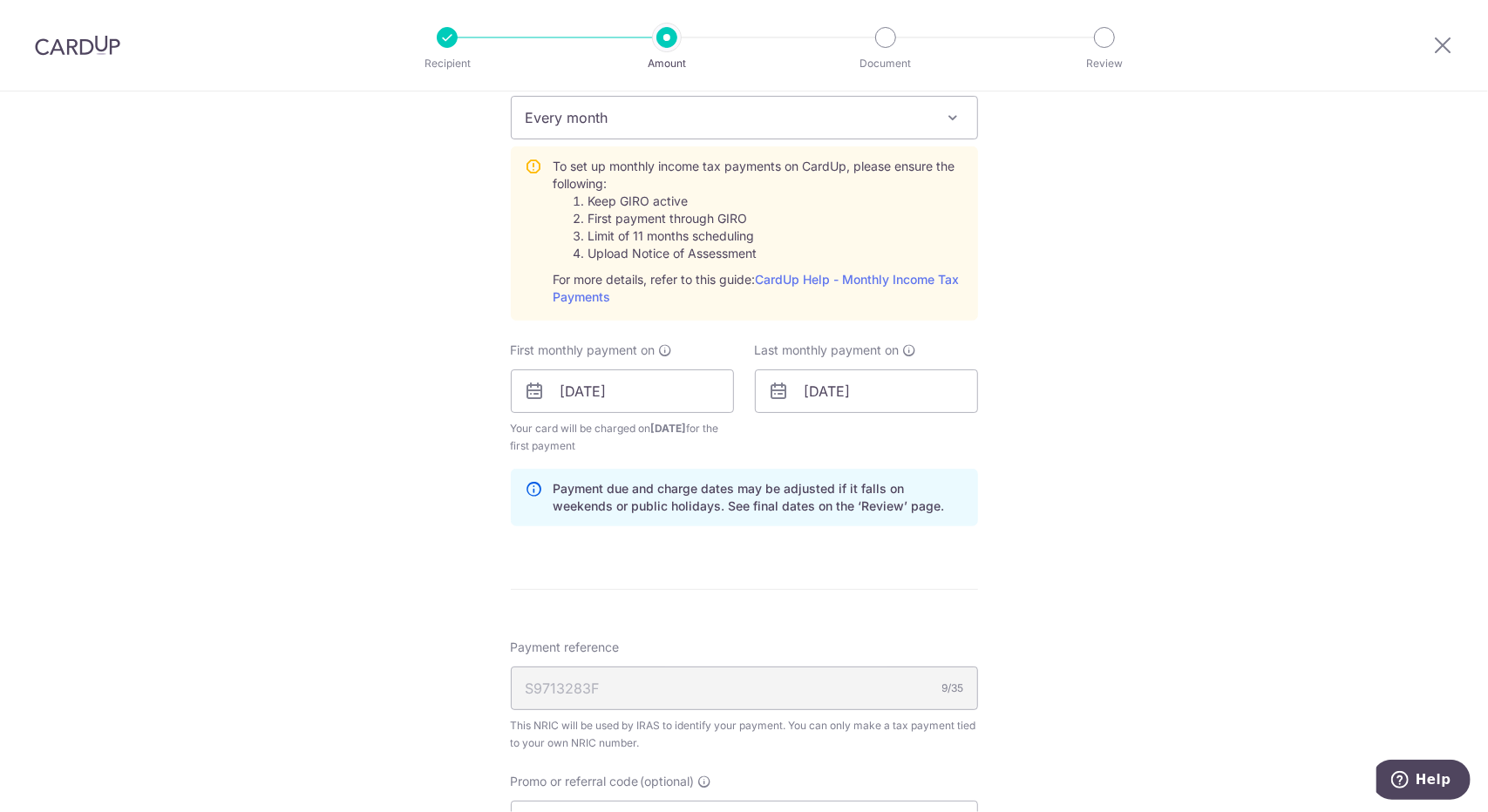
click at [1133, 503] on div "Tell us more about your payment Enter one-time or monthly payment amount SGD 1,…" at bounding box center [744, 261] width 1488 height 1889
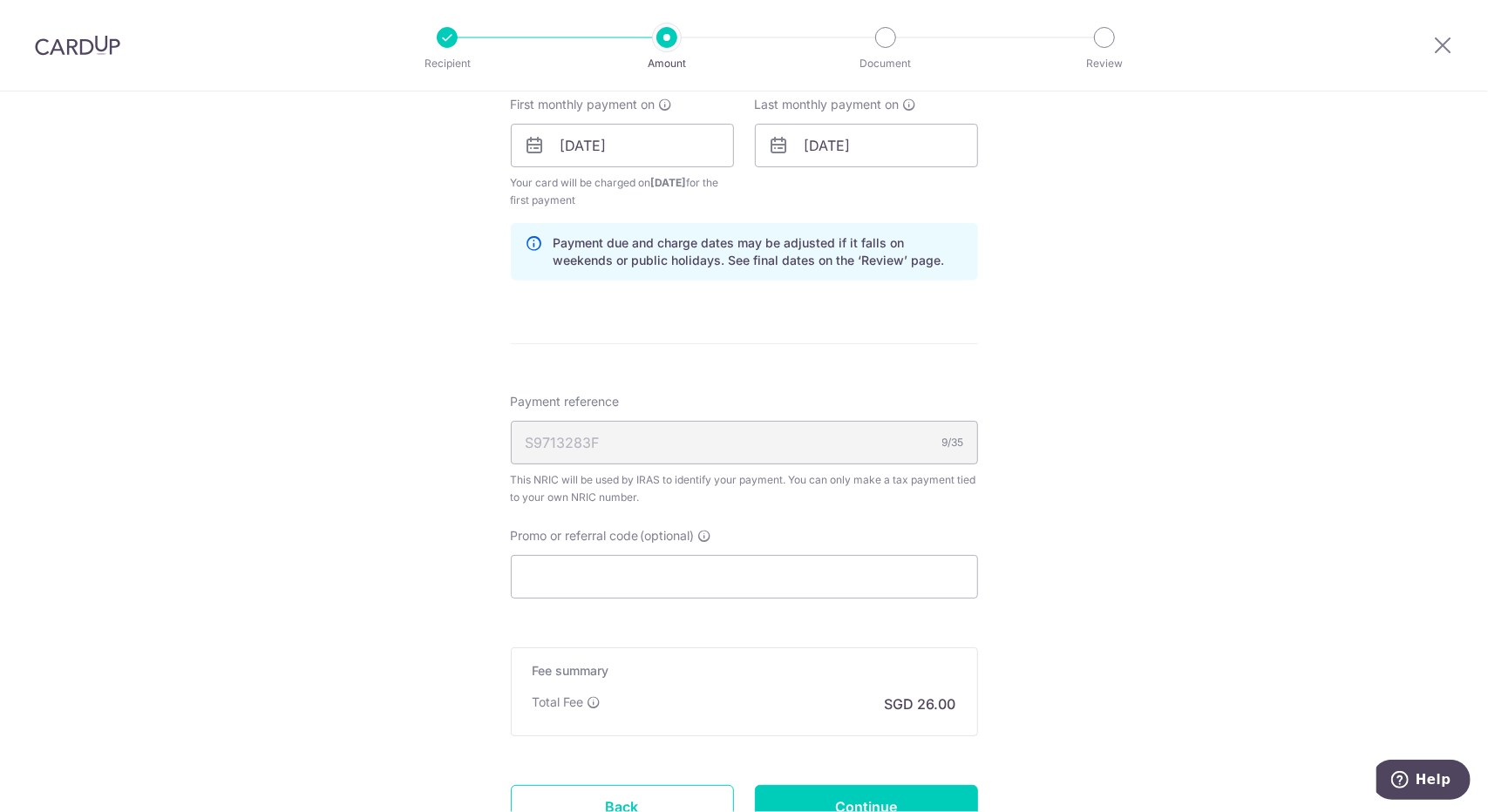
scroll to position [1023, 0]
click at [754, 586] on input "Promo or referral code (optional)" at bounding box center [744, 575] width 467 height 43
paste input "MLTAX25R"
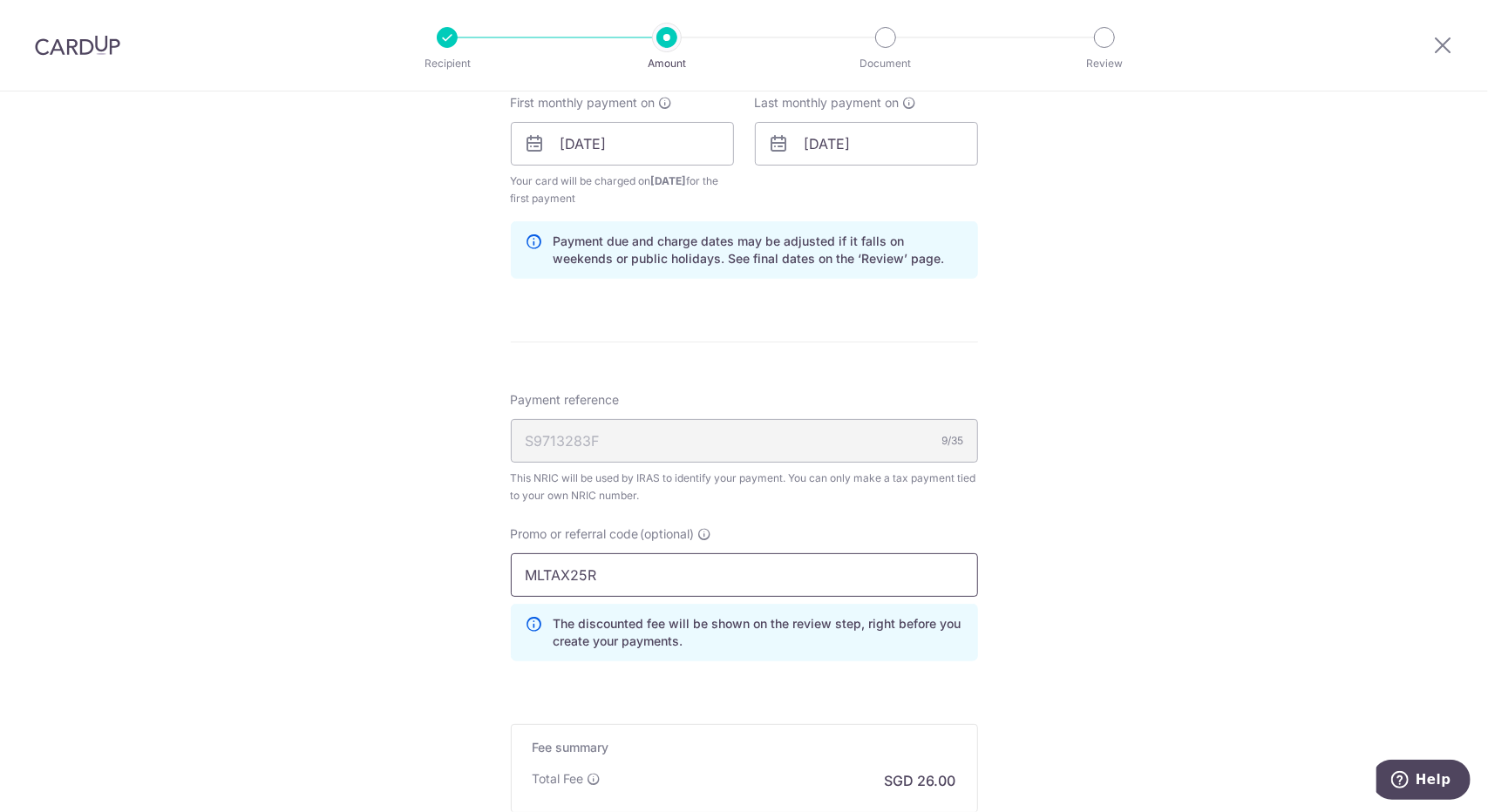
type input "MLTAX25R"
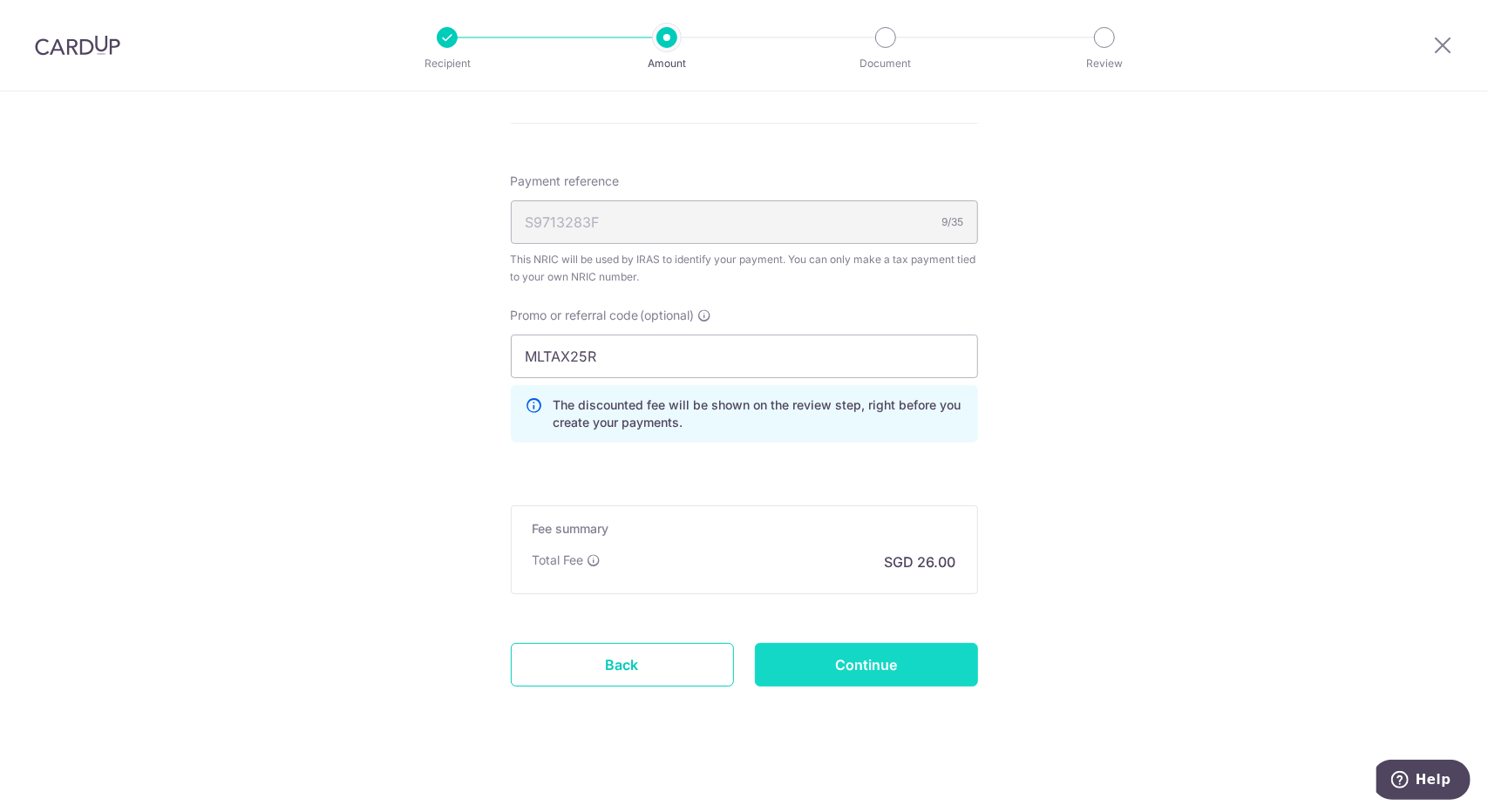
click at [823, 655] on input "Continue" at bounding box center [867, 665] width 224 height 43
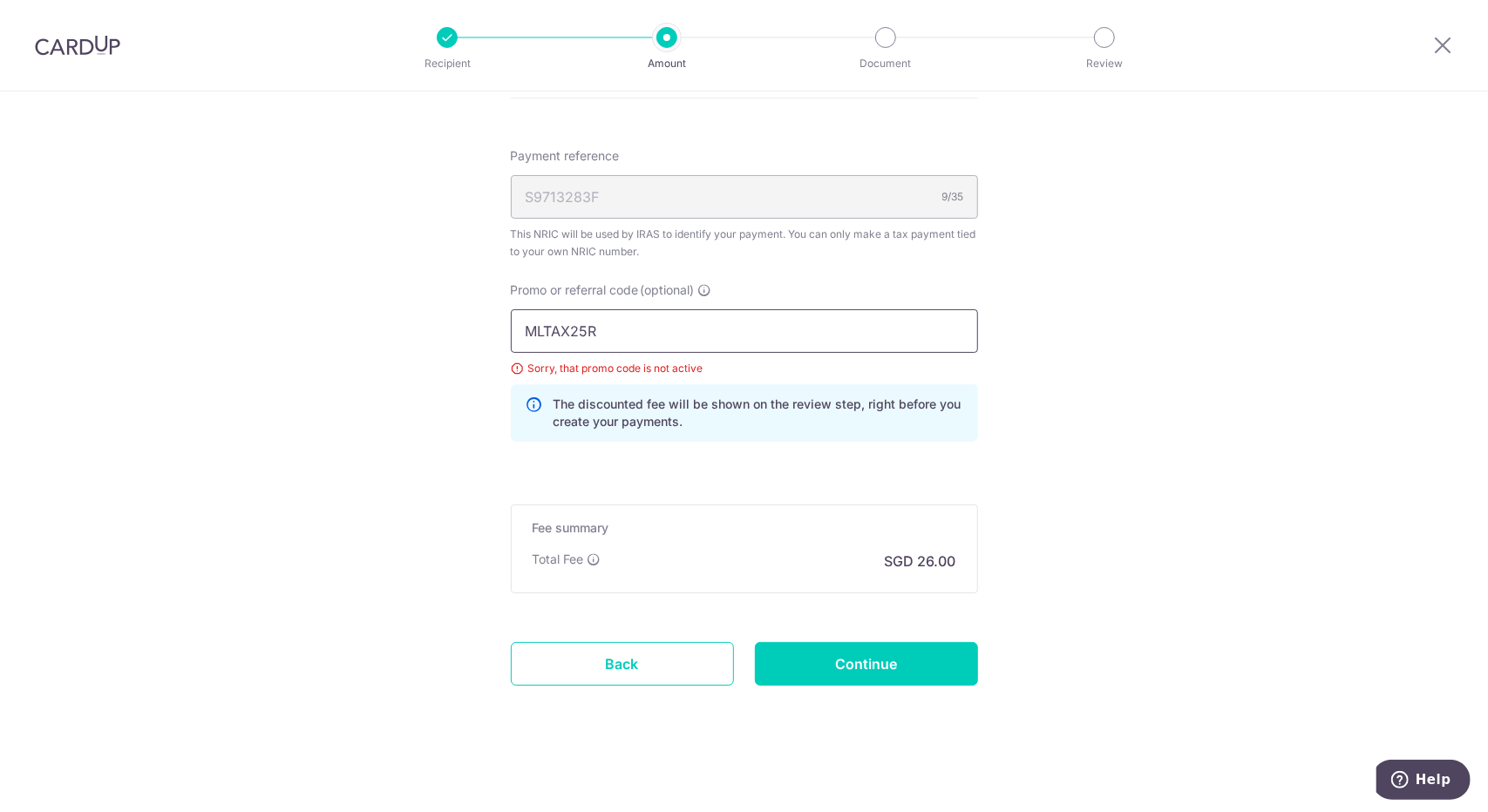
click at [677, 317] on input "MLTAX25R" at bounding box center [744, 331] width 467 height 43
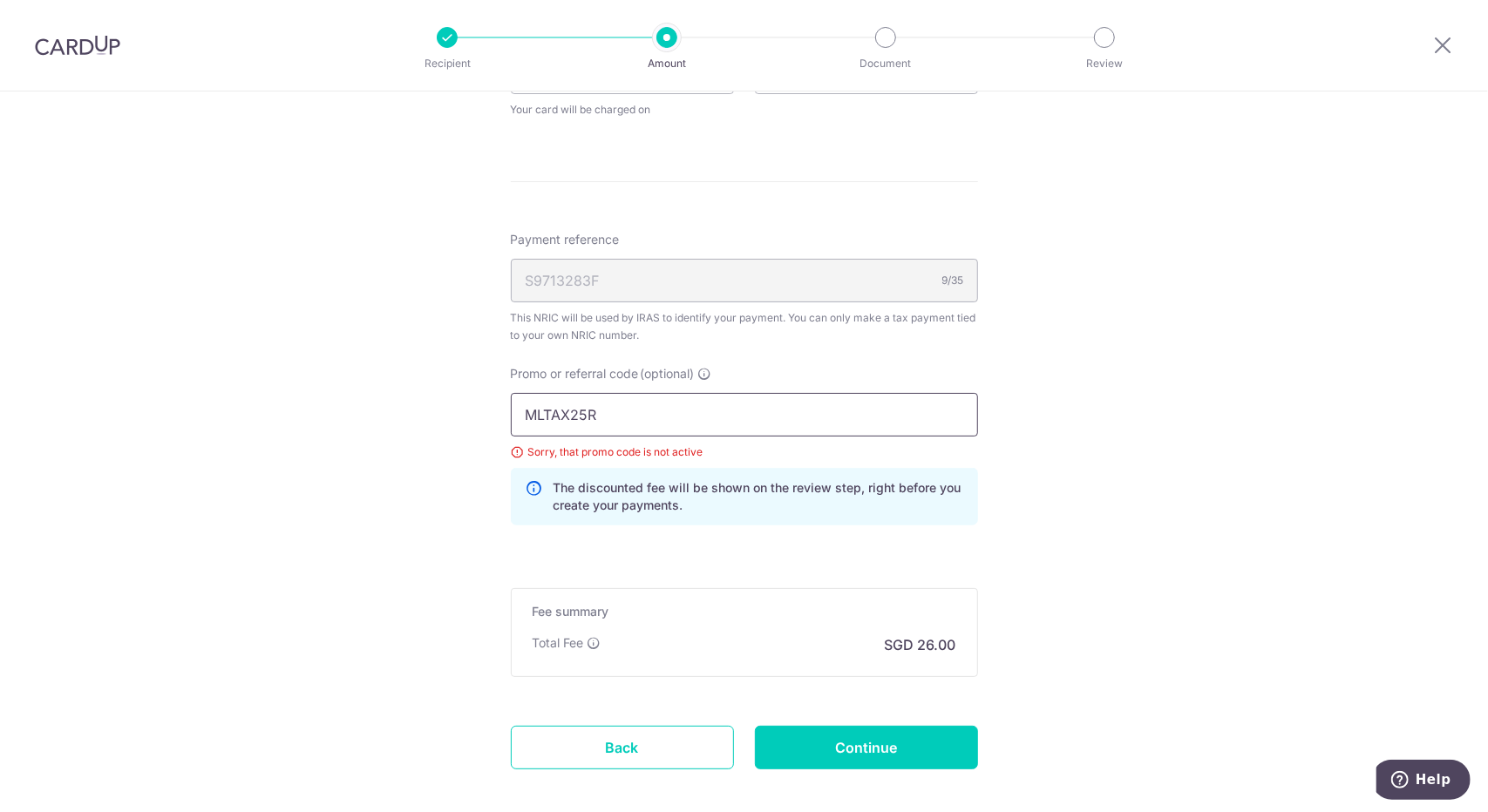
scroll to position [913, 0]
drag, startPoint x: 608, startPoint y: 420, endPoint x: 476, endPoint y: 396, distance: 134.2
click at [476, 396] on div "Tell us more about your payment Enter one-time or monthly payment amount SGD 1,…" at bounding box center [744, 38] width 1488 height 1721
paste input "OFF225"
type input "OFF225"
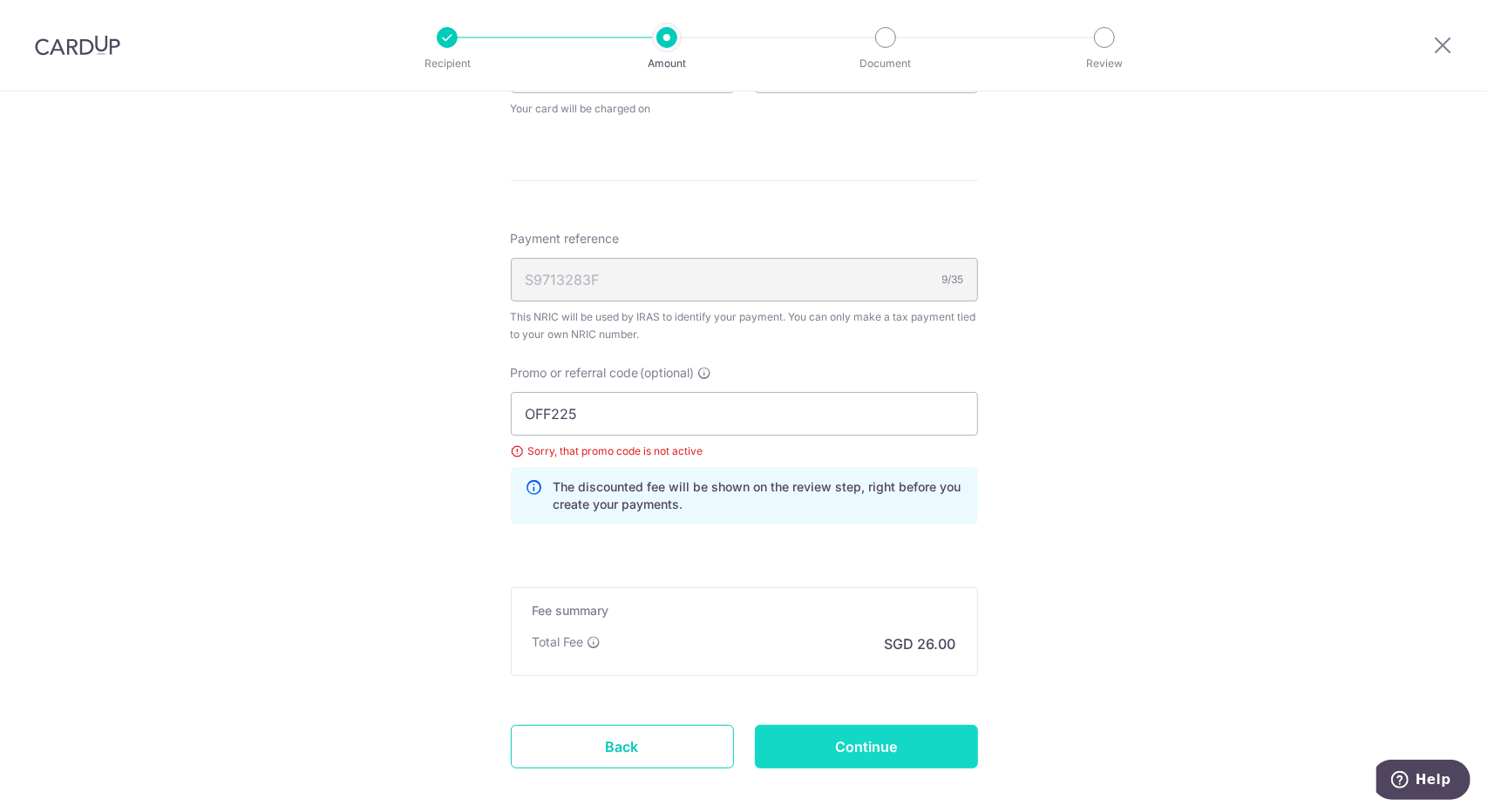
click at [830, 754] on input "Continue" at bounding box center [867, 747] width 224 height 43
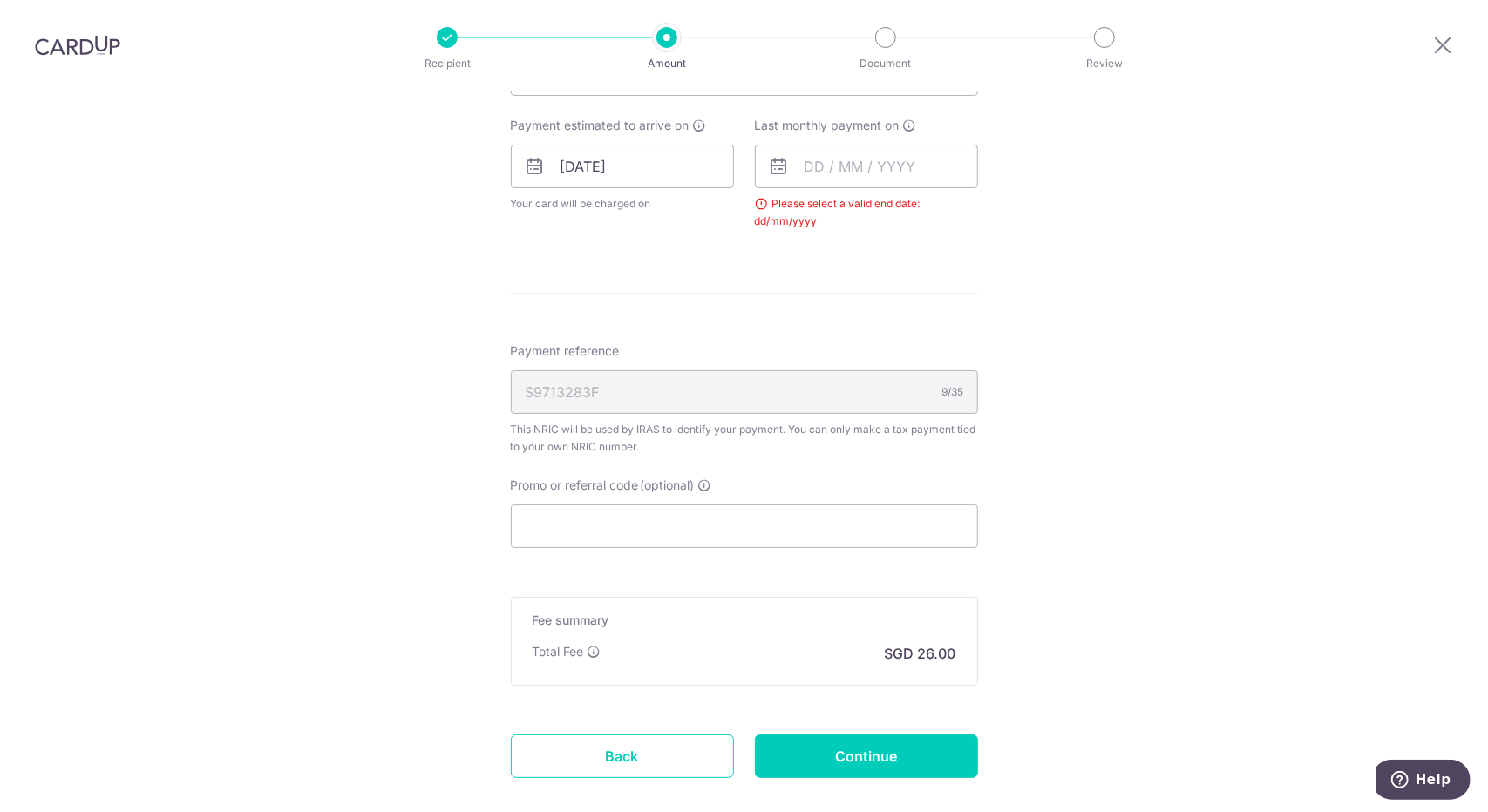
scroll to position [818, 0]
click at [814, 174] on input "text" at bounding box center [867, 167] width 224 height 43
click at [850, 209] on select "Oct Nov Dec" at bounding box center [853, 215] width 46 height 14
click at [905, 224] on div "Prev Next Oct Nov Dec 2025 2026" at bounding box center [895, 214] width 278 height 42
click at [905, 216] on div "Oct Nov Dec 2025 2026" at bounding box center [895, 215] width 128 height 15
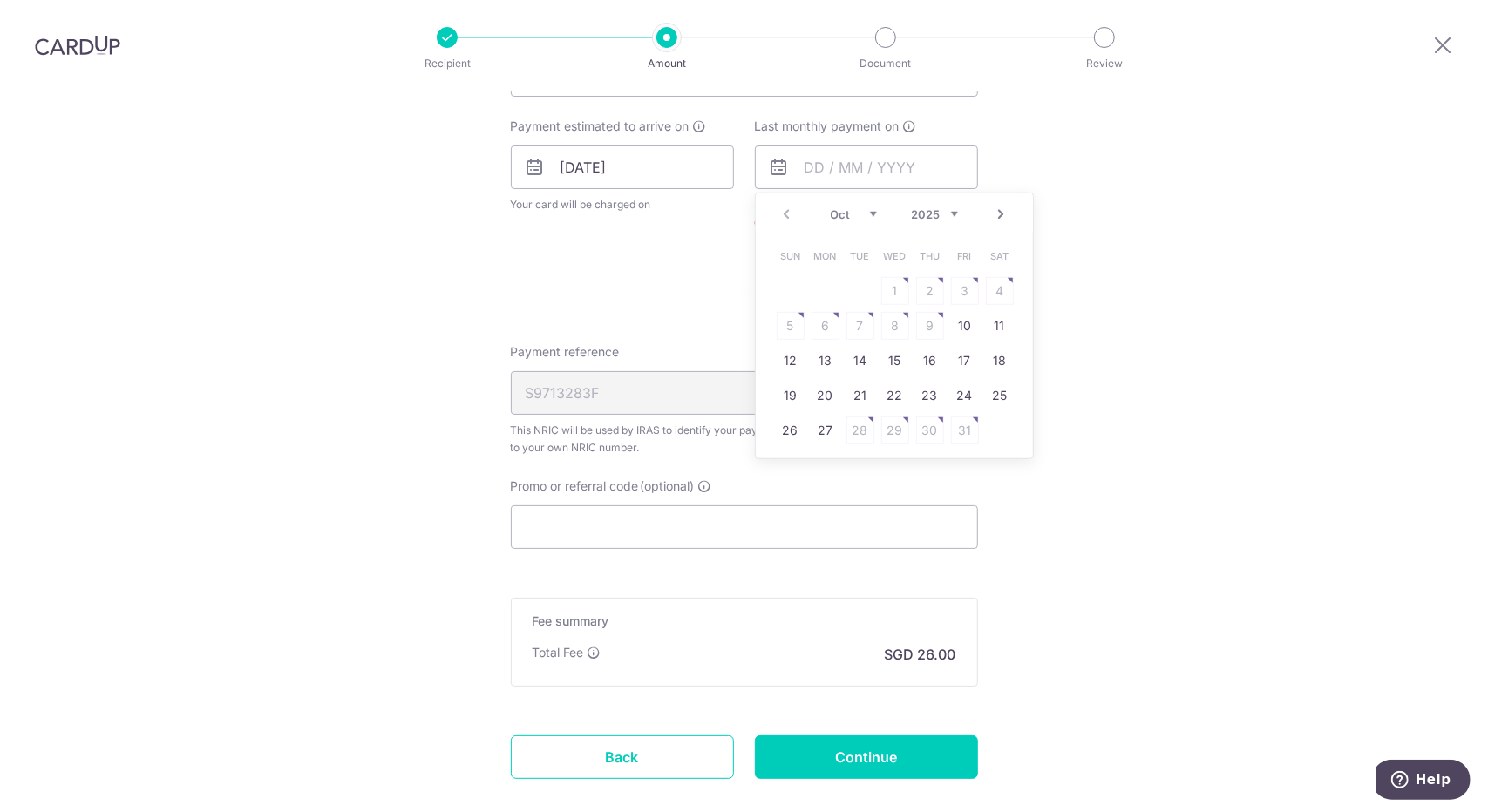
click at [929, 216] on select "2025 2026" at bounding box center [935, 215] width 46 height 14
click at [836, 212] on select "Jan Feb Mar Apr May Jun Jul Aug Sep Oct Nov" at bounding box center [853, 215] width 46 height 14
click at [882, 390] on link "25" at bounding box center [896, 395] width 27 height 27
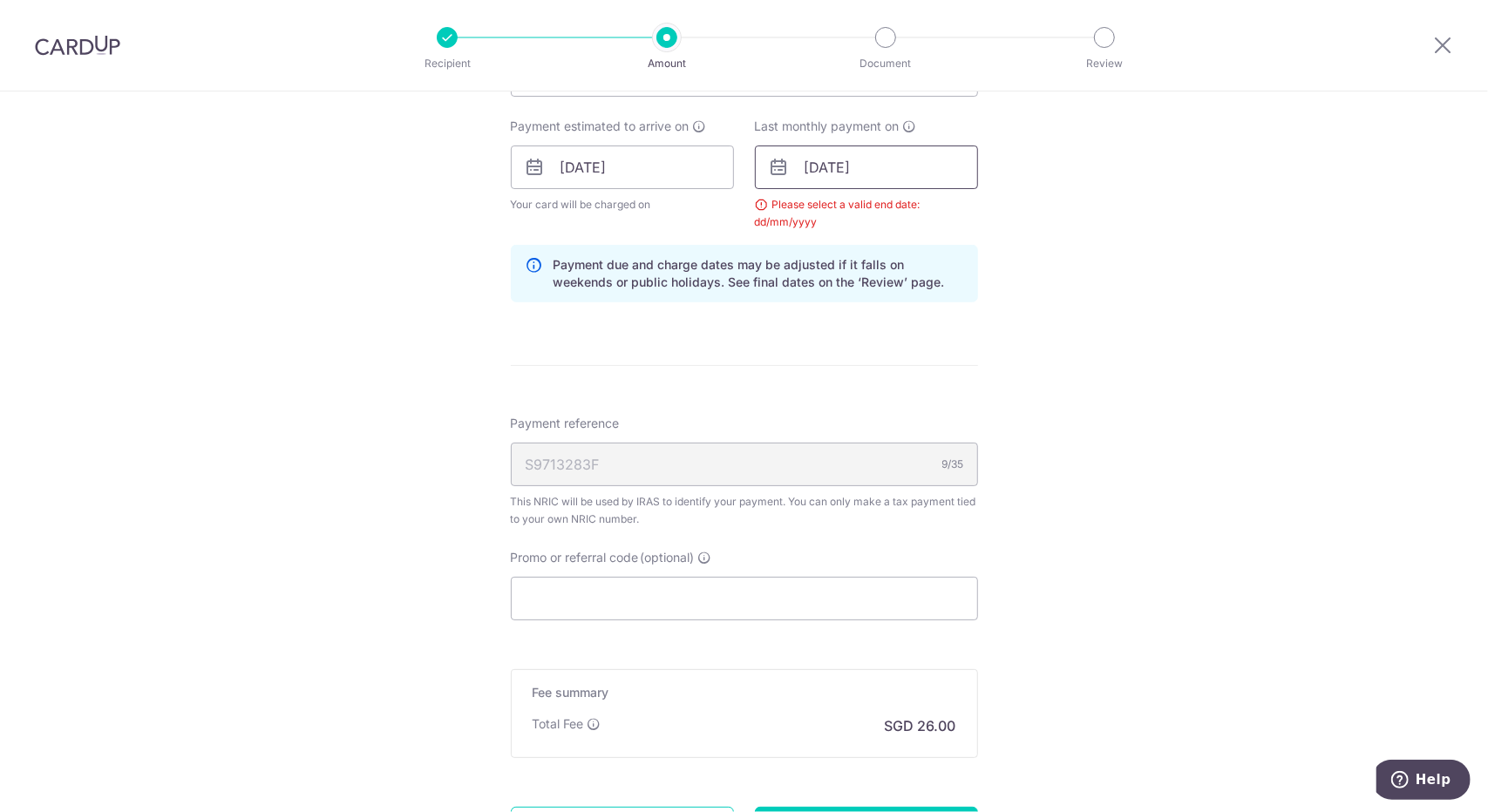
drag, startPoint x: 717, startPoint y: 584, endPoint x: 864, endPoint y: 150, distance: 458.2
click at [864, 150] on input "25/03/2026" at bounding box center [867, 167] width 224 height 43
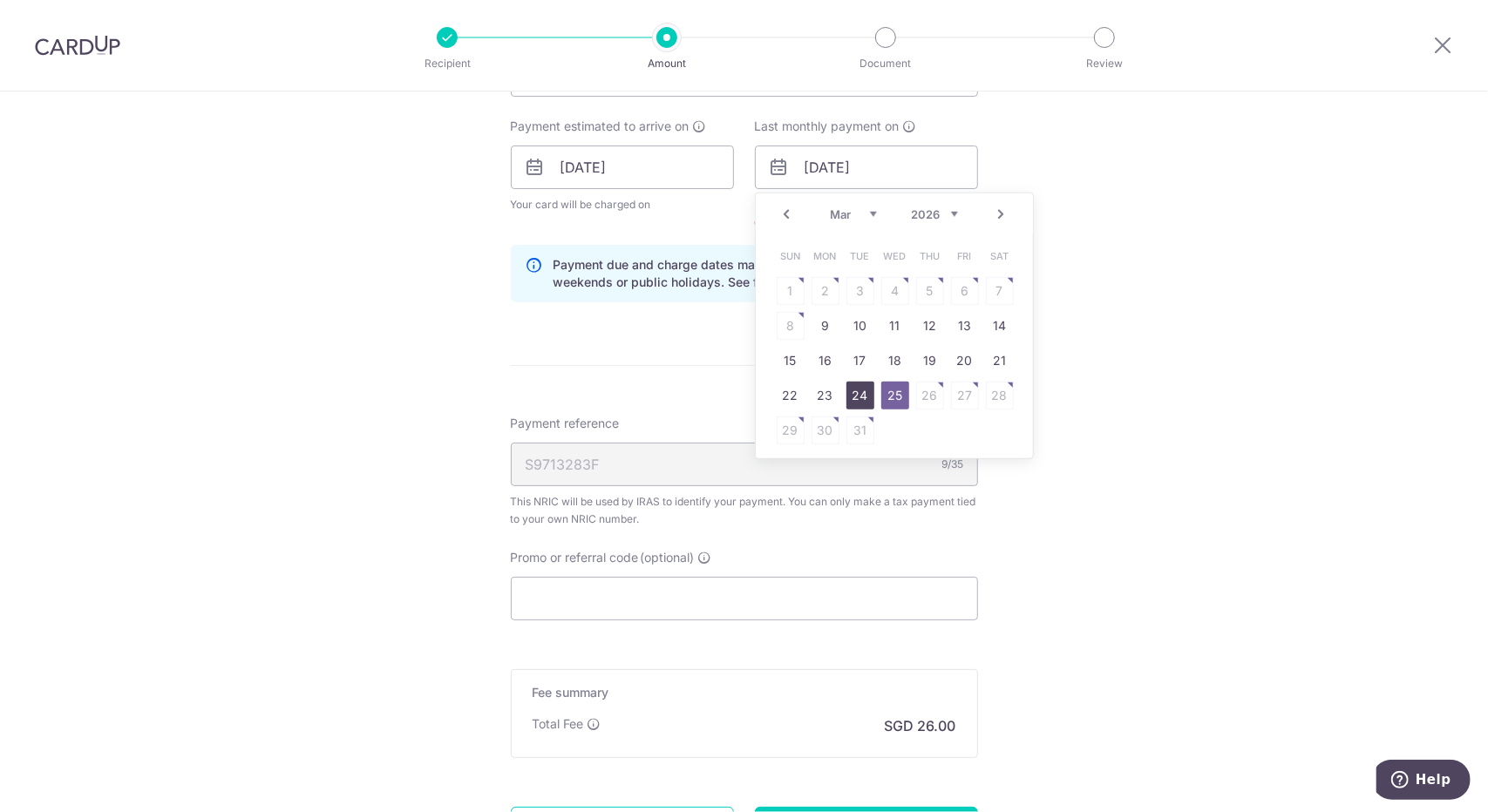
click at [858, 392] on link "24" at bounding box center [860, 395] width 27 height 27
type input "[DATE]"
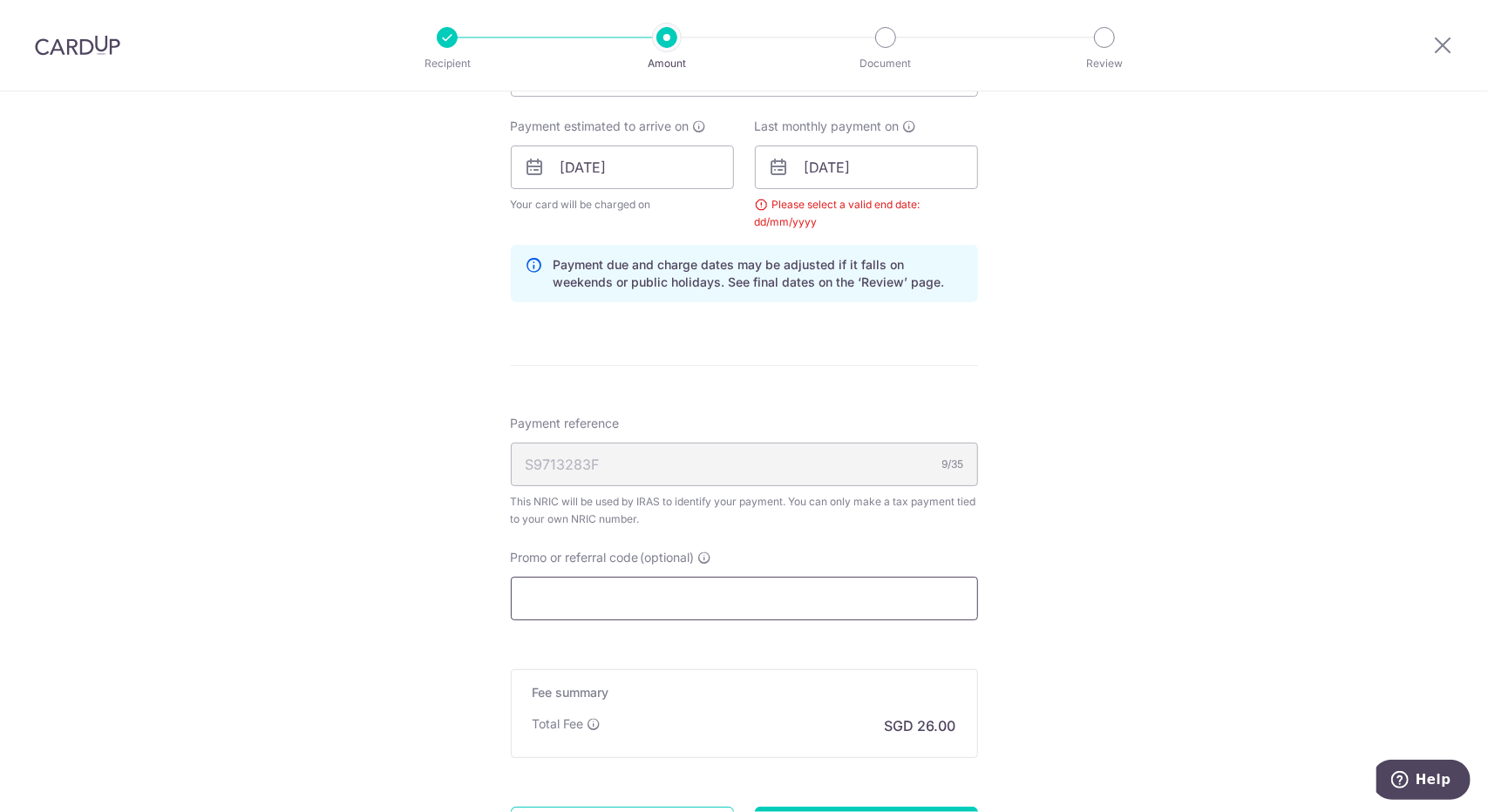
click at [660, 589] on input "Promo or referral code (optional)" at bounding box center [744, 598] width 467 height 43
paste input "OFF225"
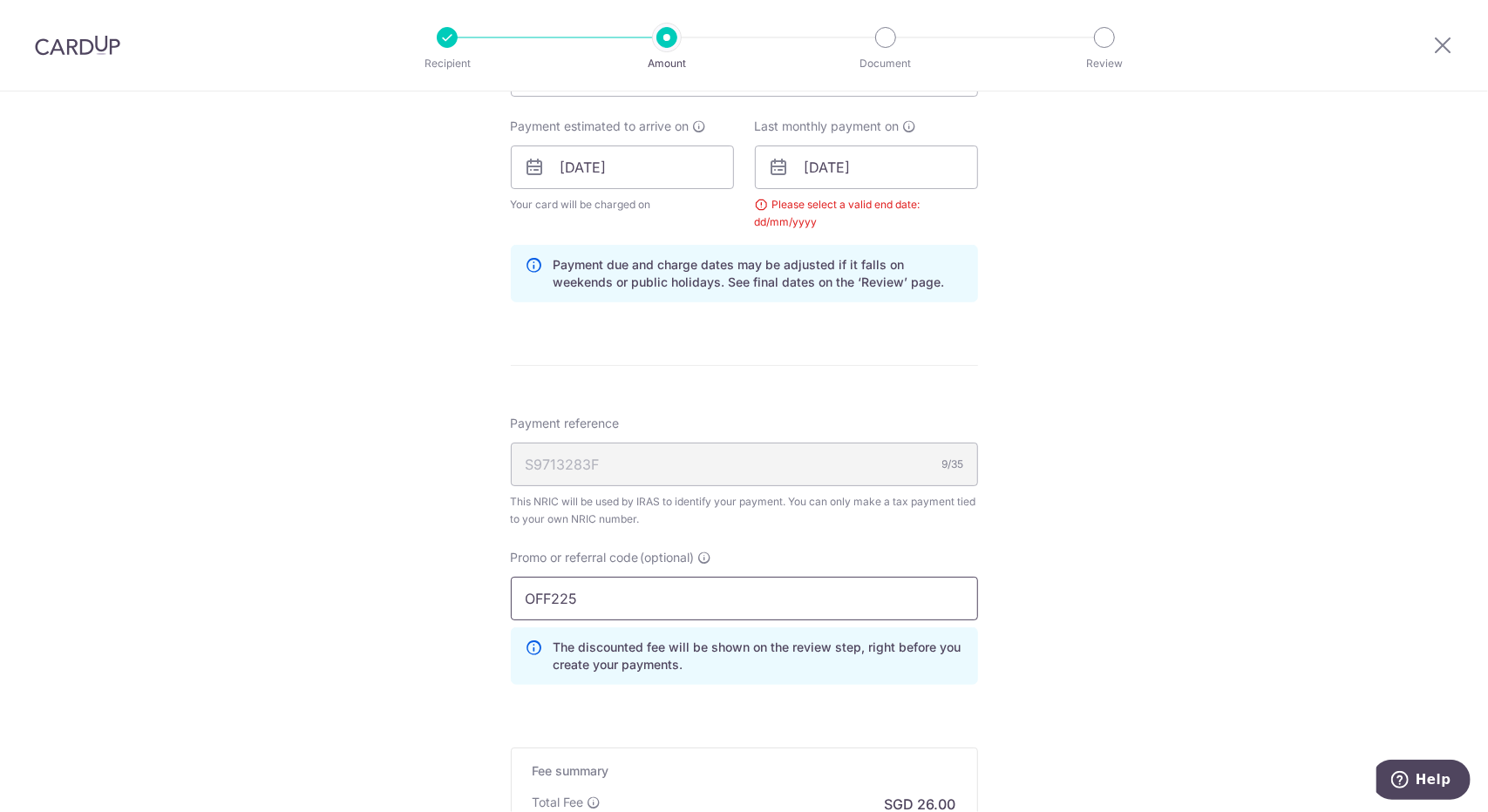
click at [660, 589] on input "OFF225" at bounding box center [744, 598] width 467 height 43
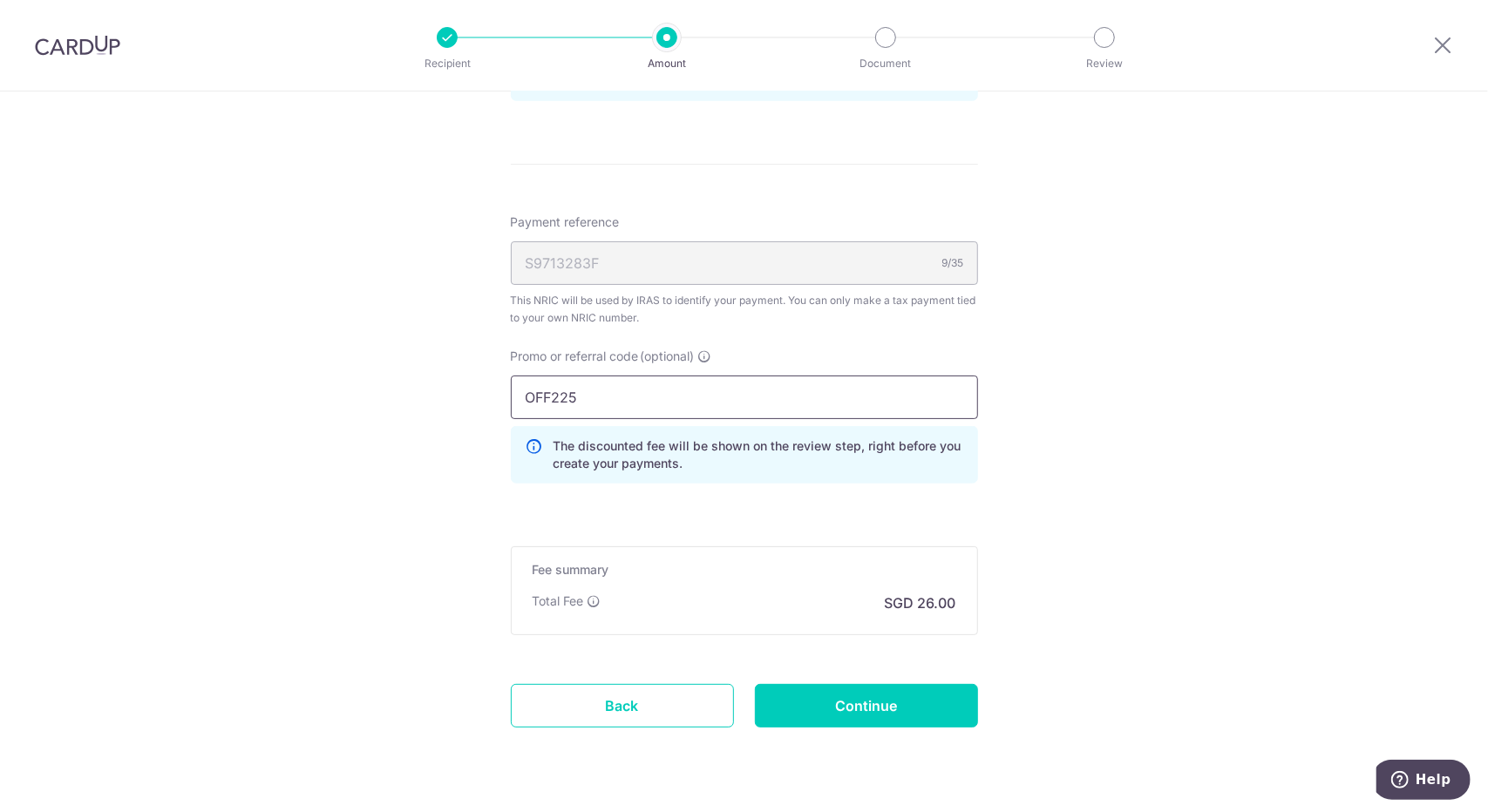
scroll to position [1021, 0]
type input "OFF225"
click at [825, 683] on input "Continue" at bounding box center [867, 704] width 224 height 43
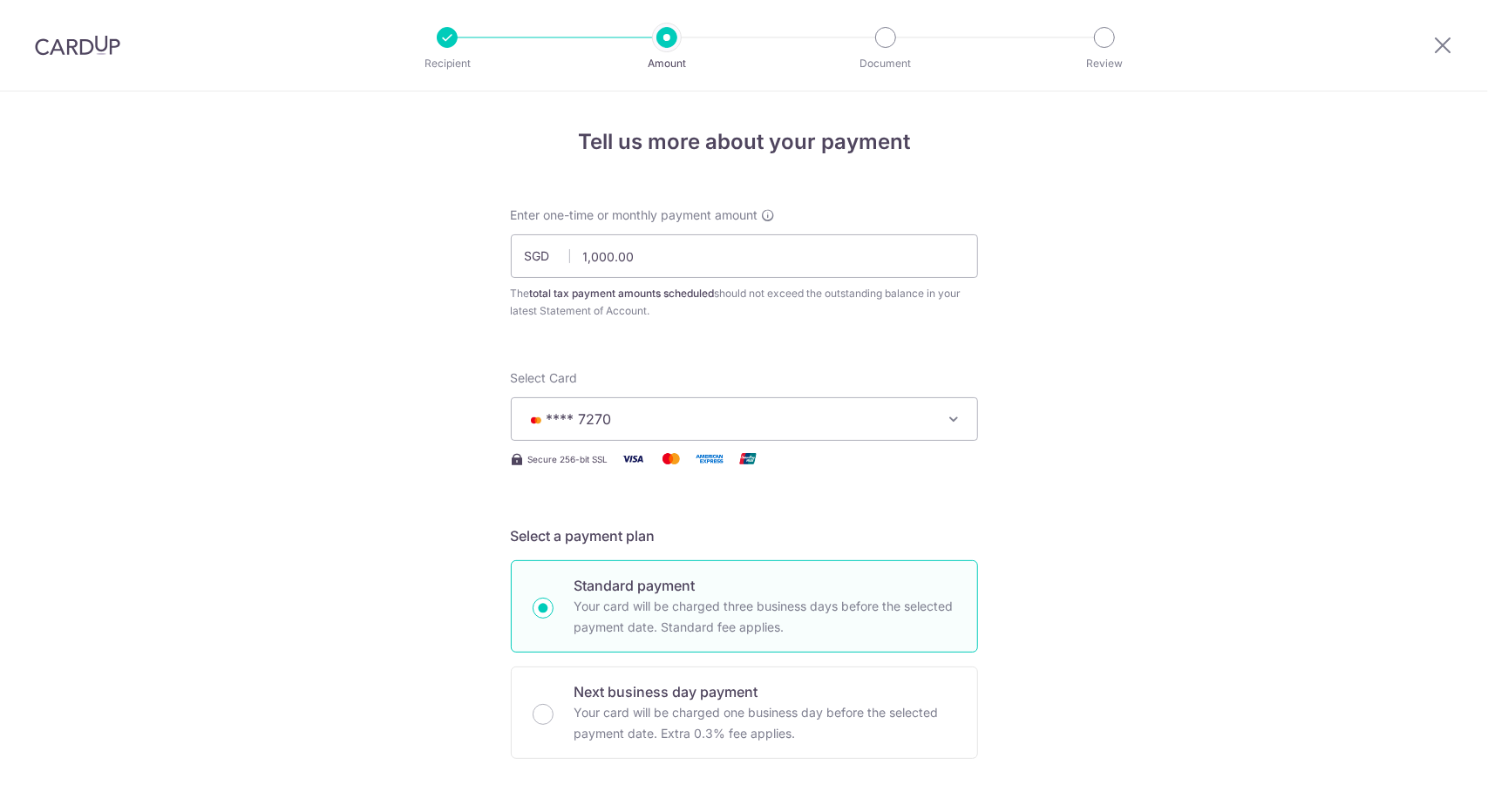
scroll to position [996, 0]
